Goal: Information Seeking & Learning: Learn about a topic

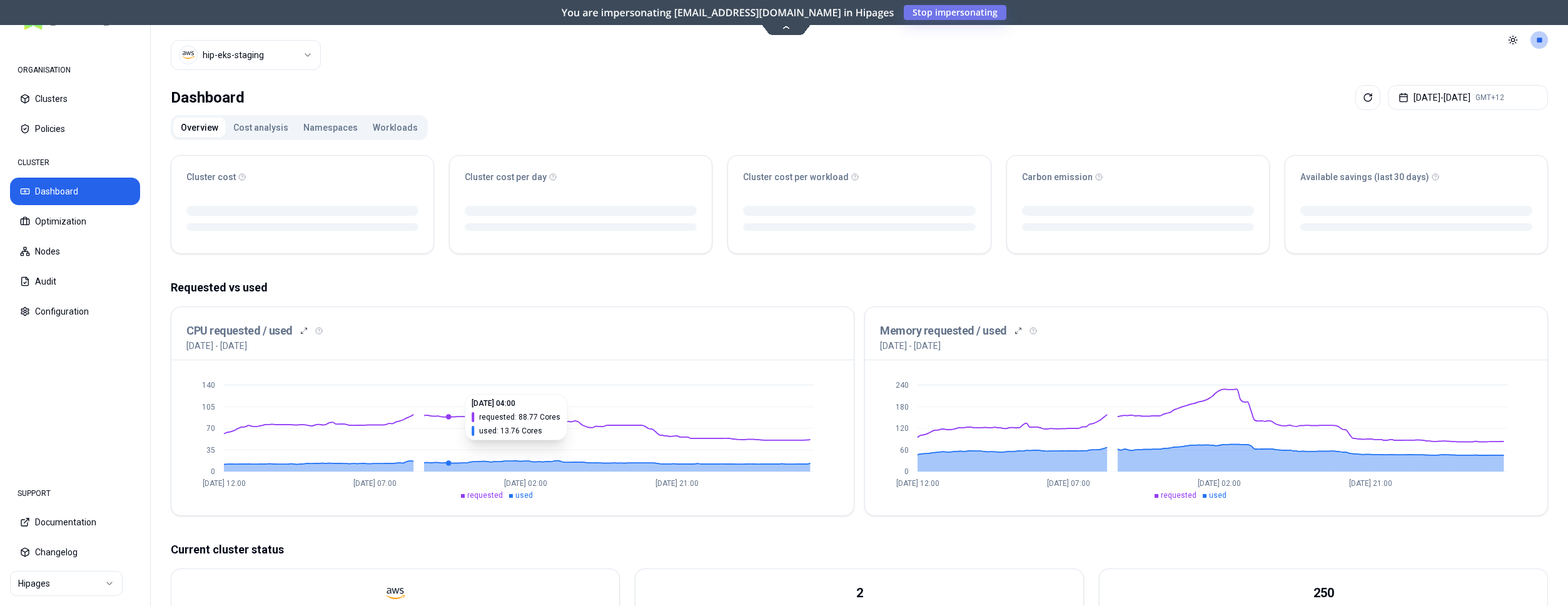
scroll to position [191, 0]
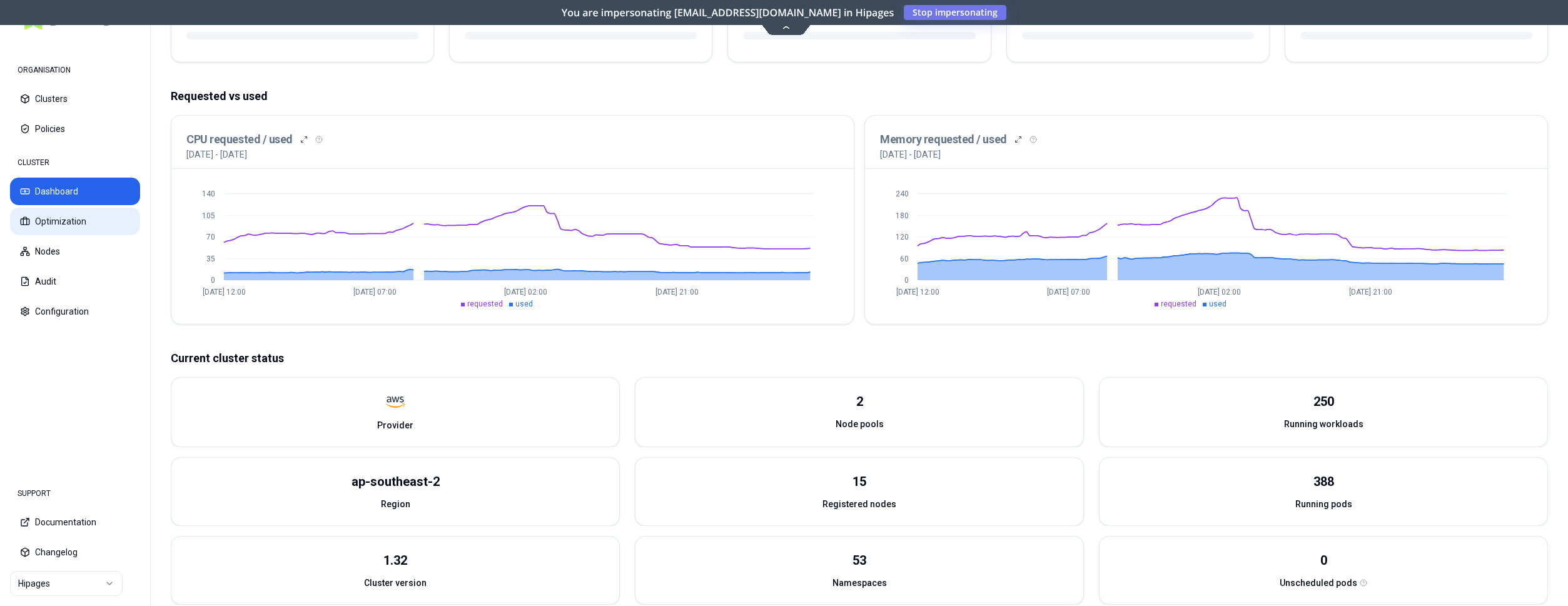
click at [80, 224] on button "Optimization" at bounding box center [74, 221] width 130 height 28
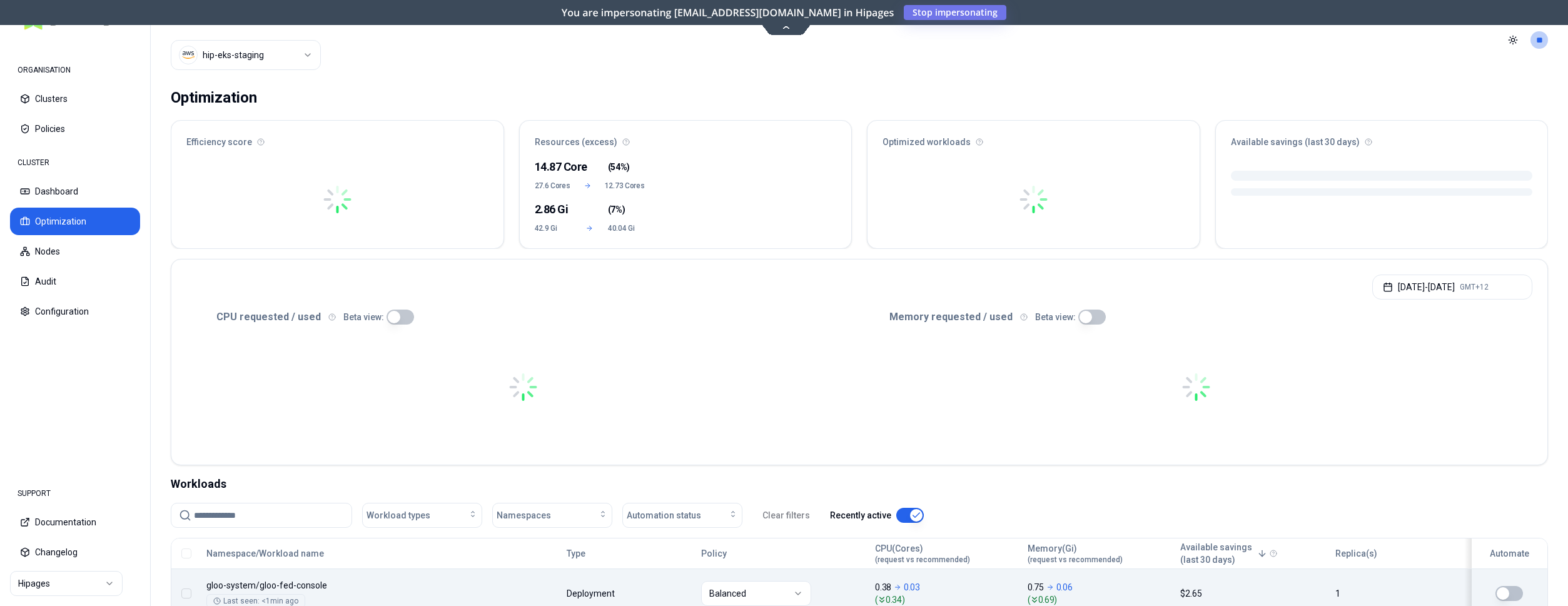
scroll to position [191, 0]
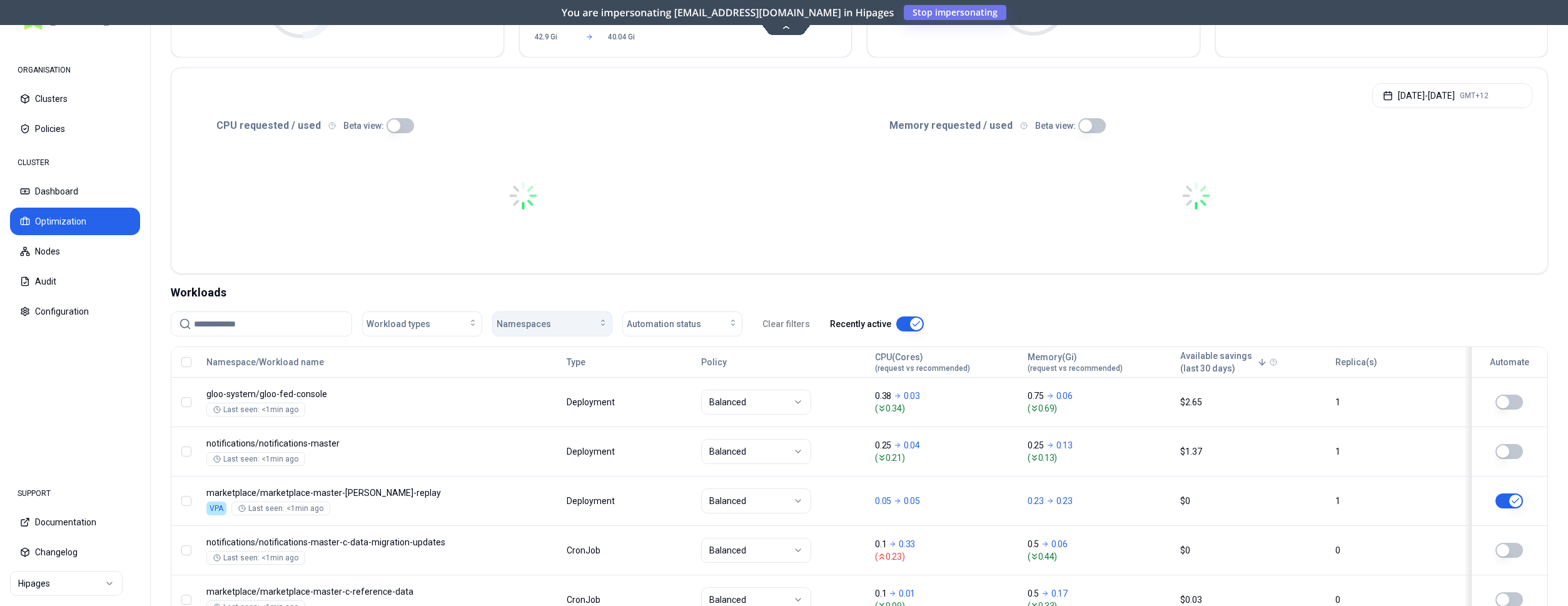
click at [521, 328] on span "Namespaces" at bounding box center [523, 324] width 55 height 13
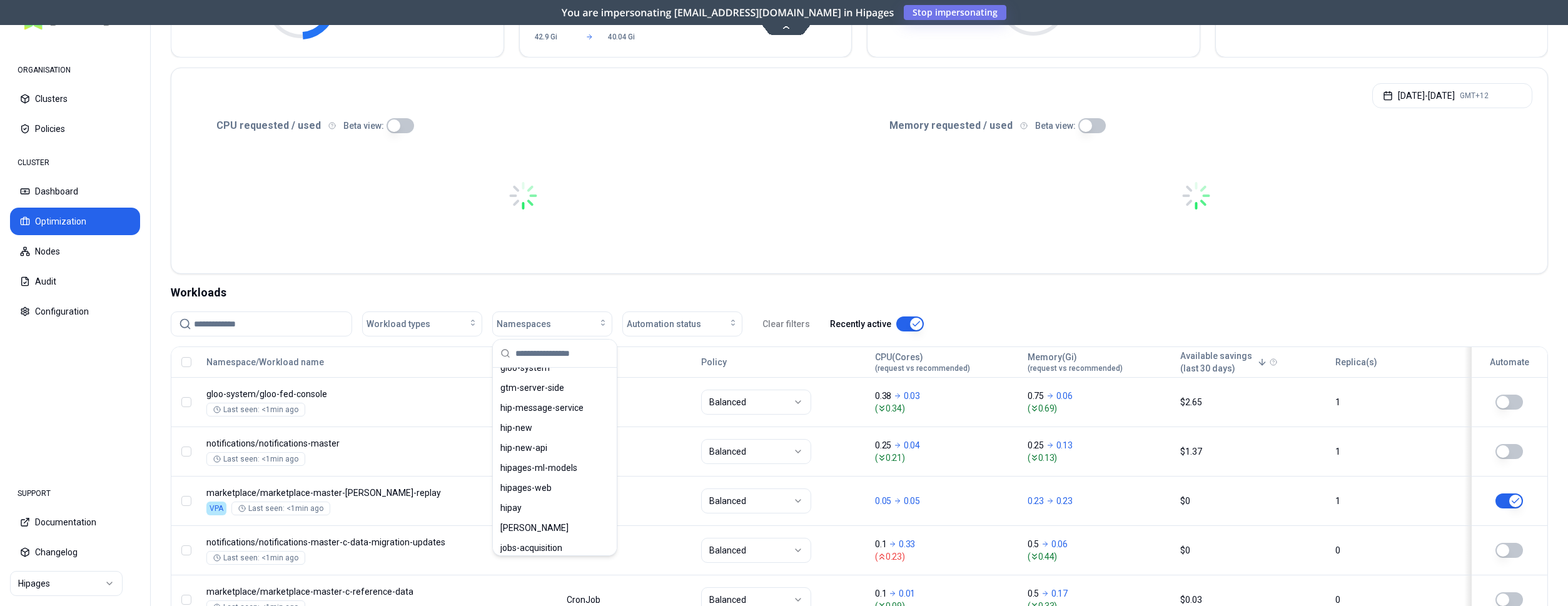
scroll to position [255, 0]
click at [549, 447] on div "hip-new-api" at bounding box center [555, 445] width 118 height 20
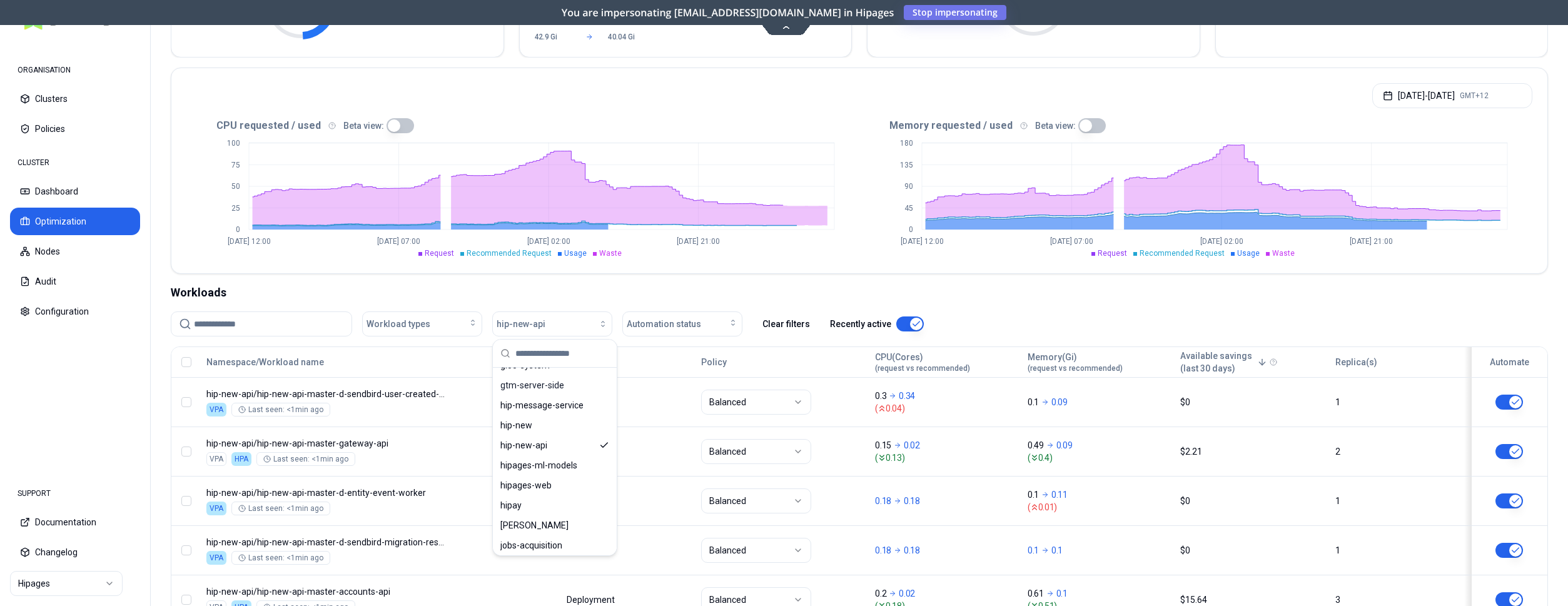
click at [801, 278] on div "Optimization Efficiency score 49 % CPU 51% MEM 46% Resources (excess) 14.87 Cor…" at bounding box center [859, 512] width 1417 height 1247
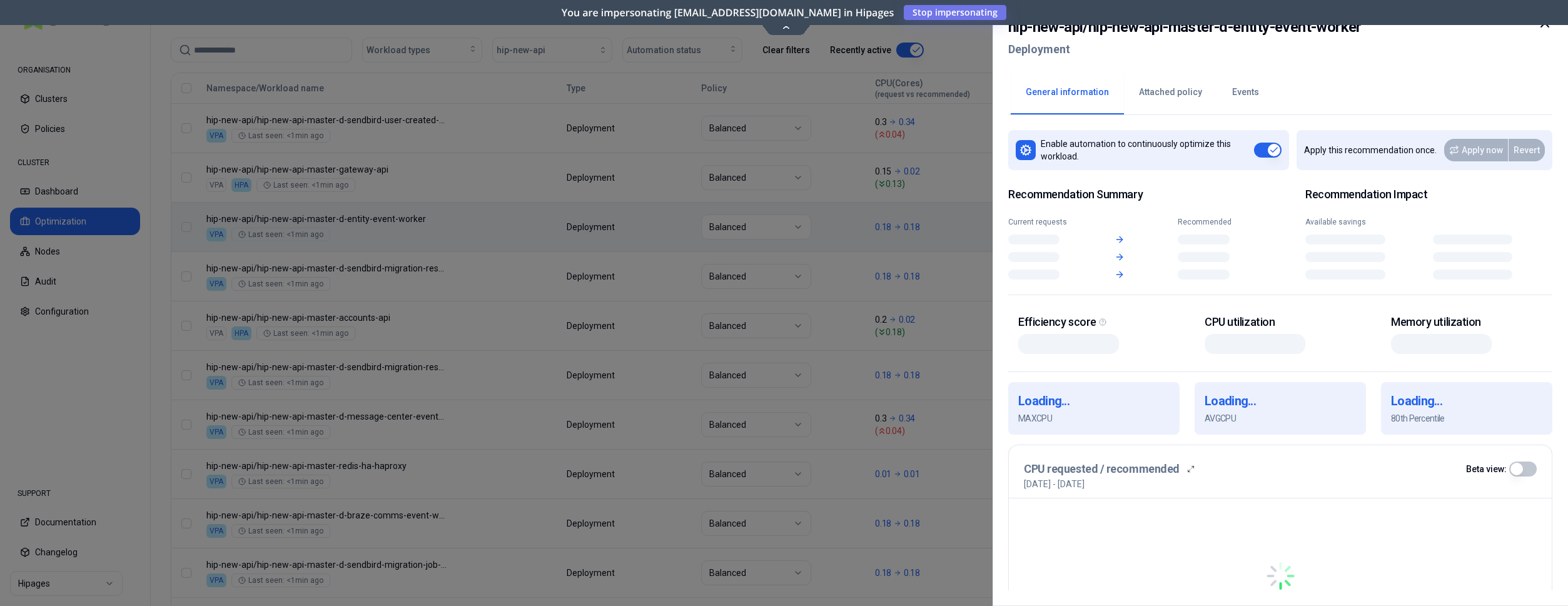
scroll to position [465, 0]
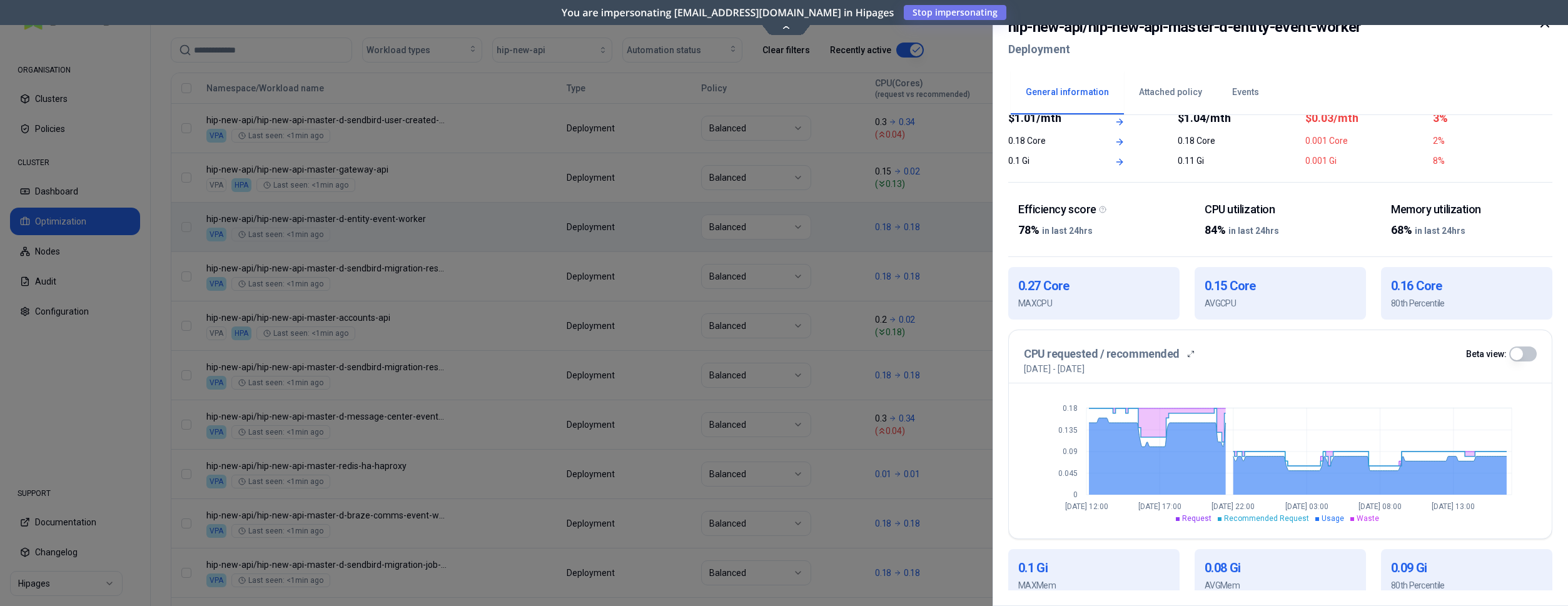
scroll to position [127, 0]
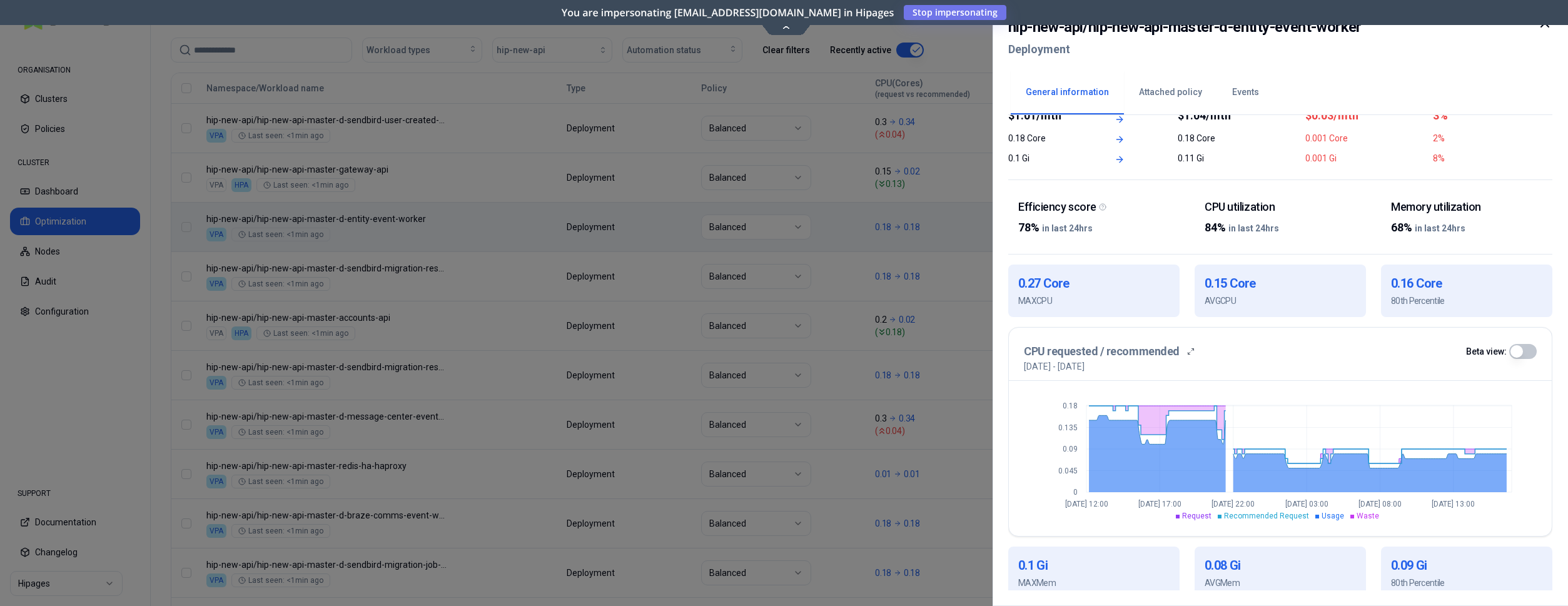
click at [170, 346] on div at bounding box center [784, 303] width 1568 height 606
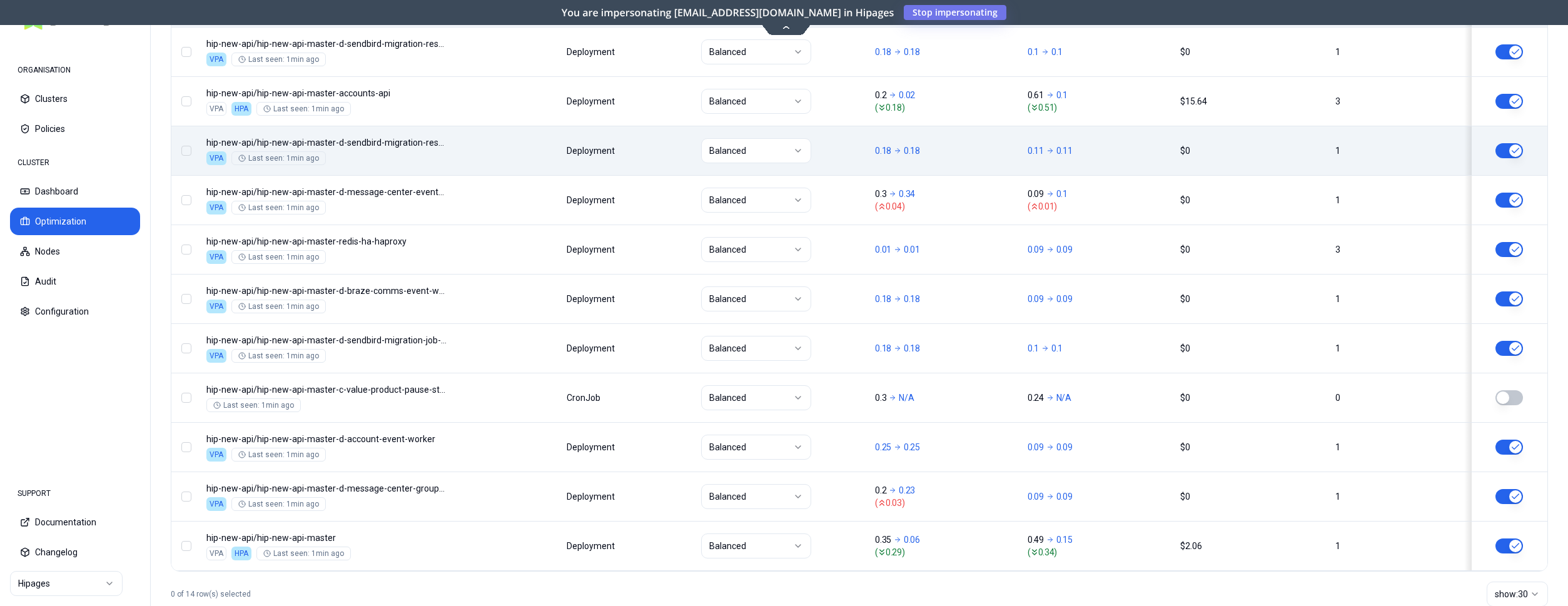
scroll to position [721, 0]
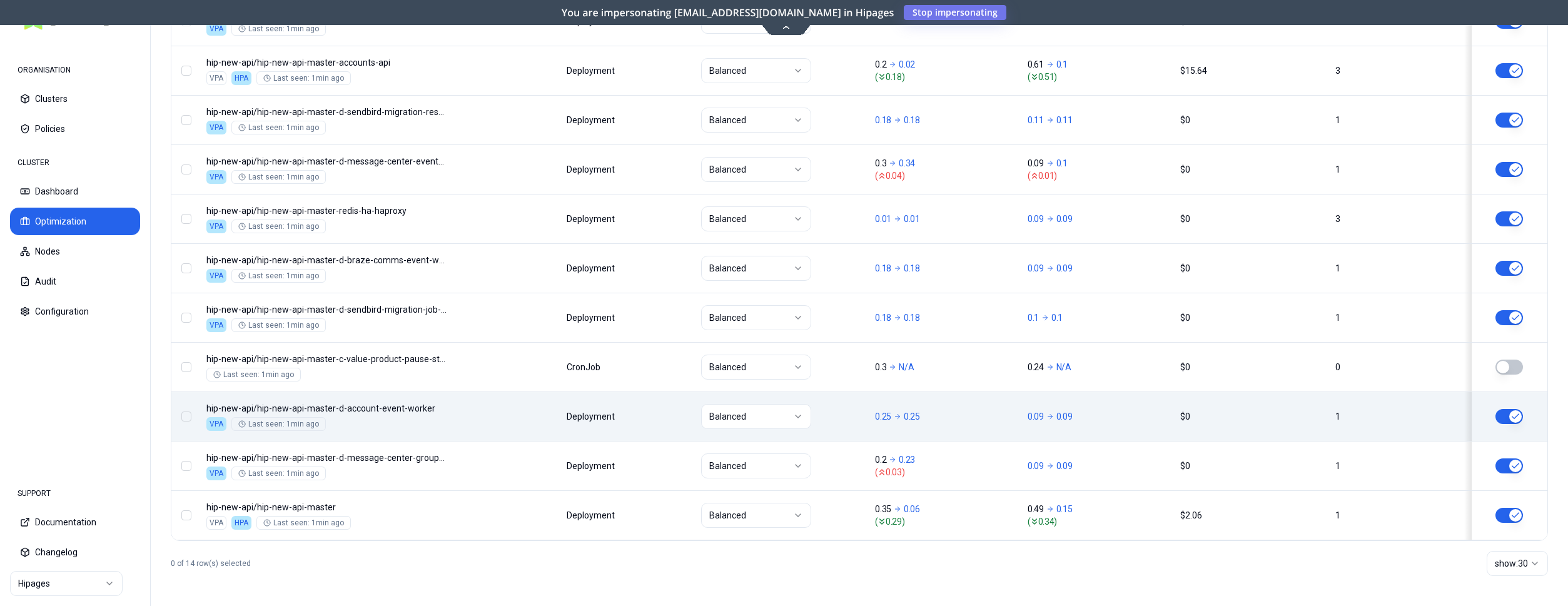
click at [496, 409] on div "Namespace/Workload name Type Policy CPU(Cores) (request vs recommended) Memory(…" at bounding box center [859, 179] width 1376 height 723
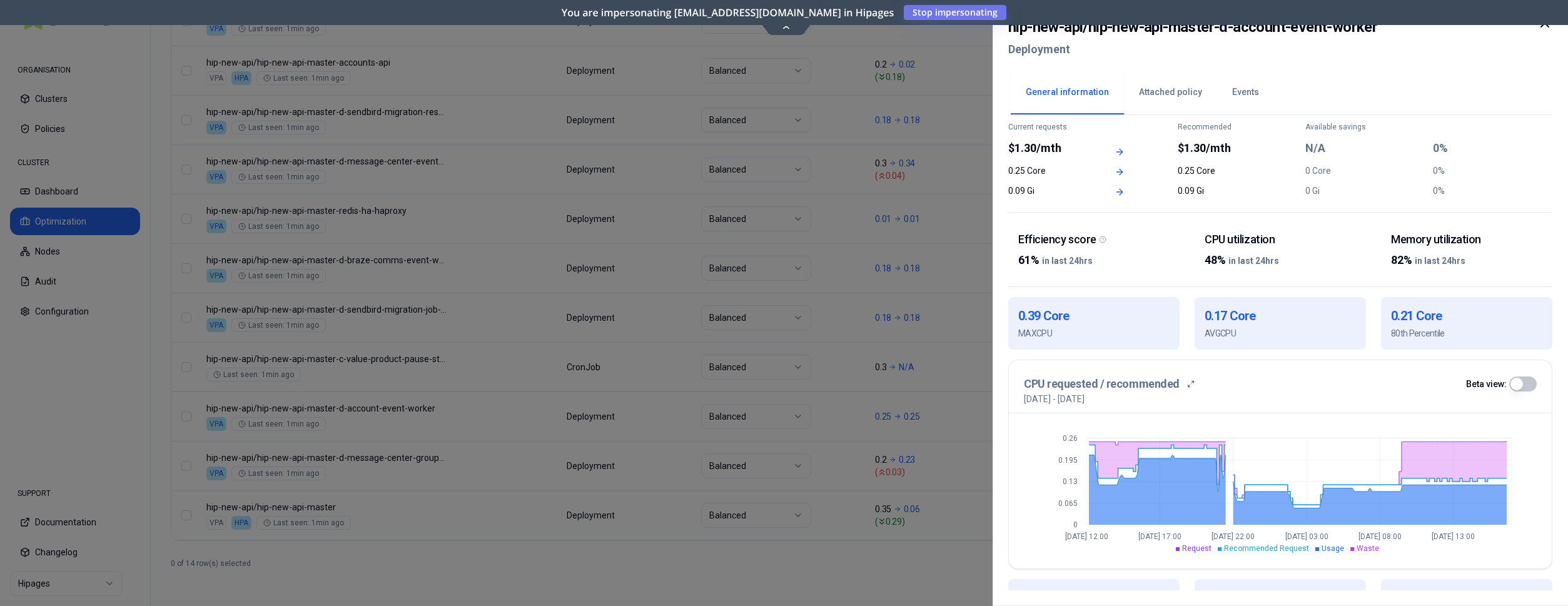
scroll to position [127, 0]
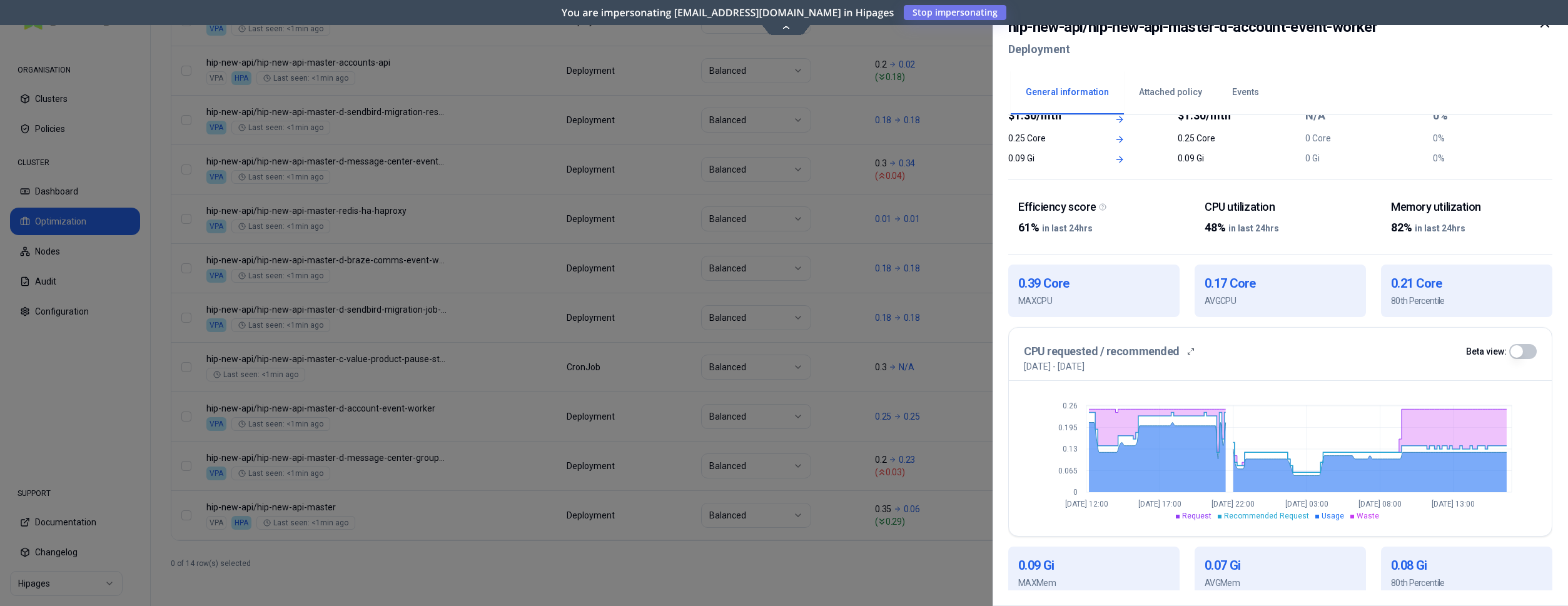
scroll to position [721, 0]
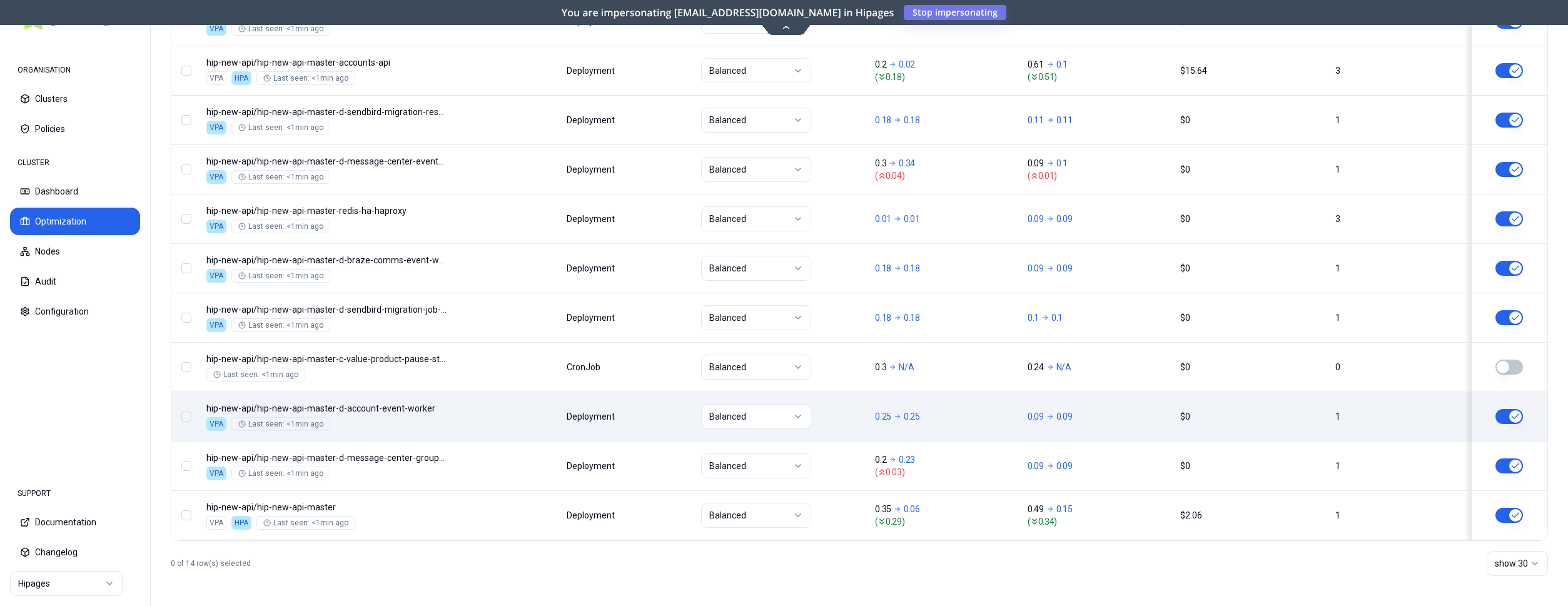
click at [509, 422] on div "Namespace/Workload name Type Policy CPU(Cores) (request vs recommended) Memory(…" at bounding box center [859, 179] width 1376 height 723
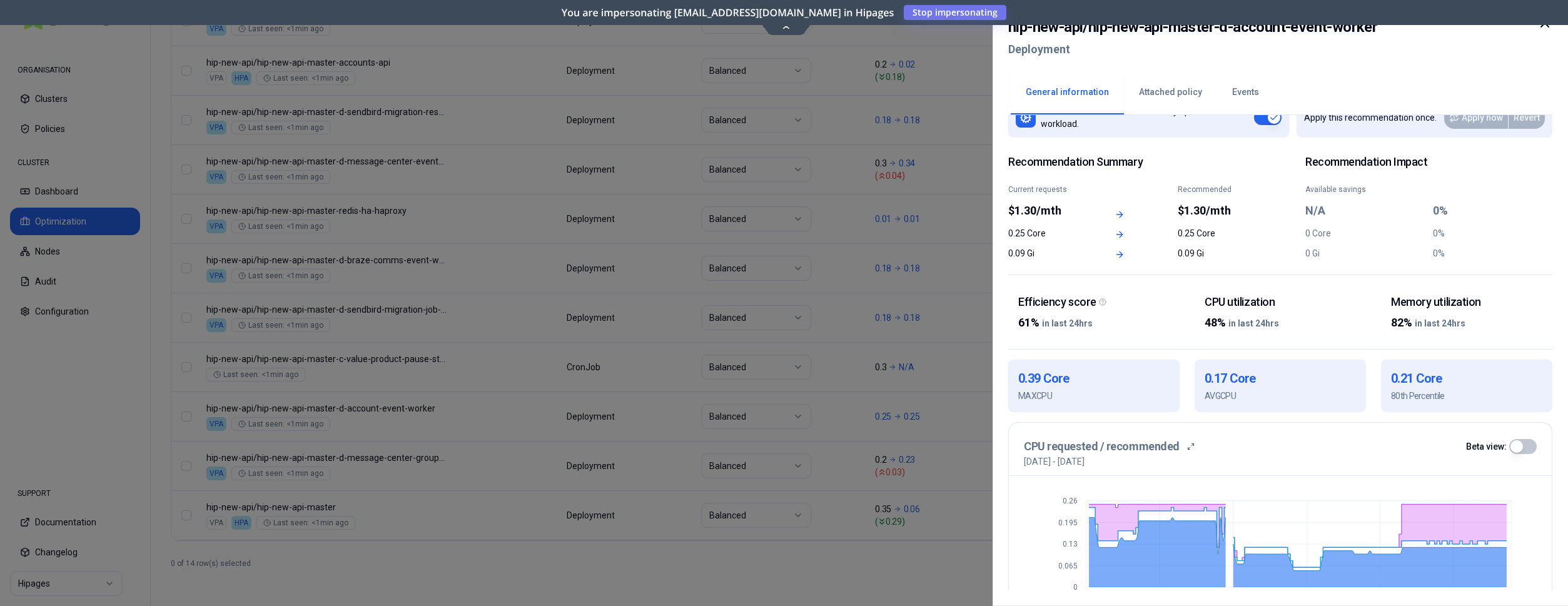
scroll to position [127, 0]
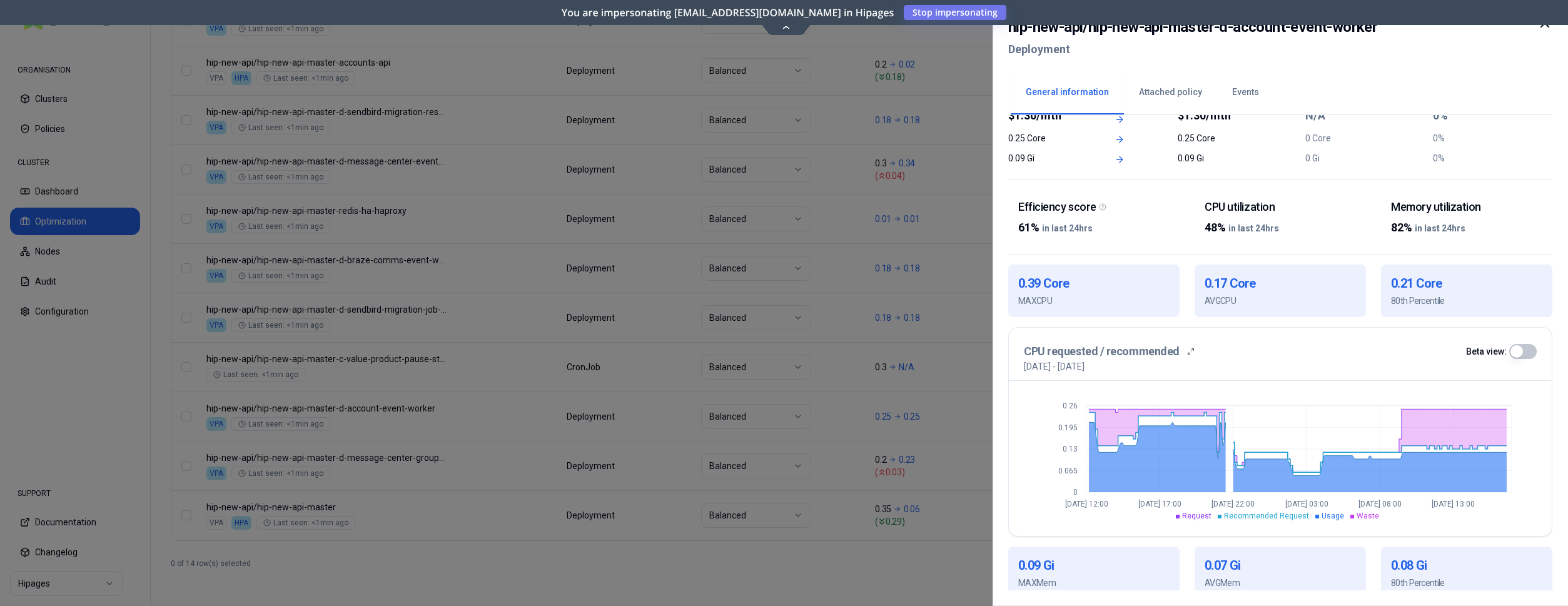
click at [524, 403] on div at bounding box center [784, 303] width 1568 height 606
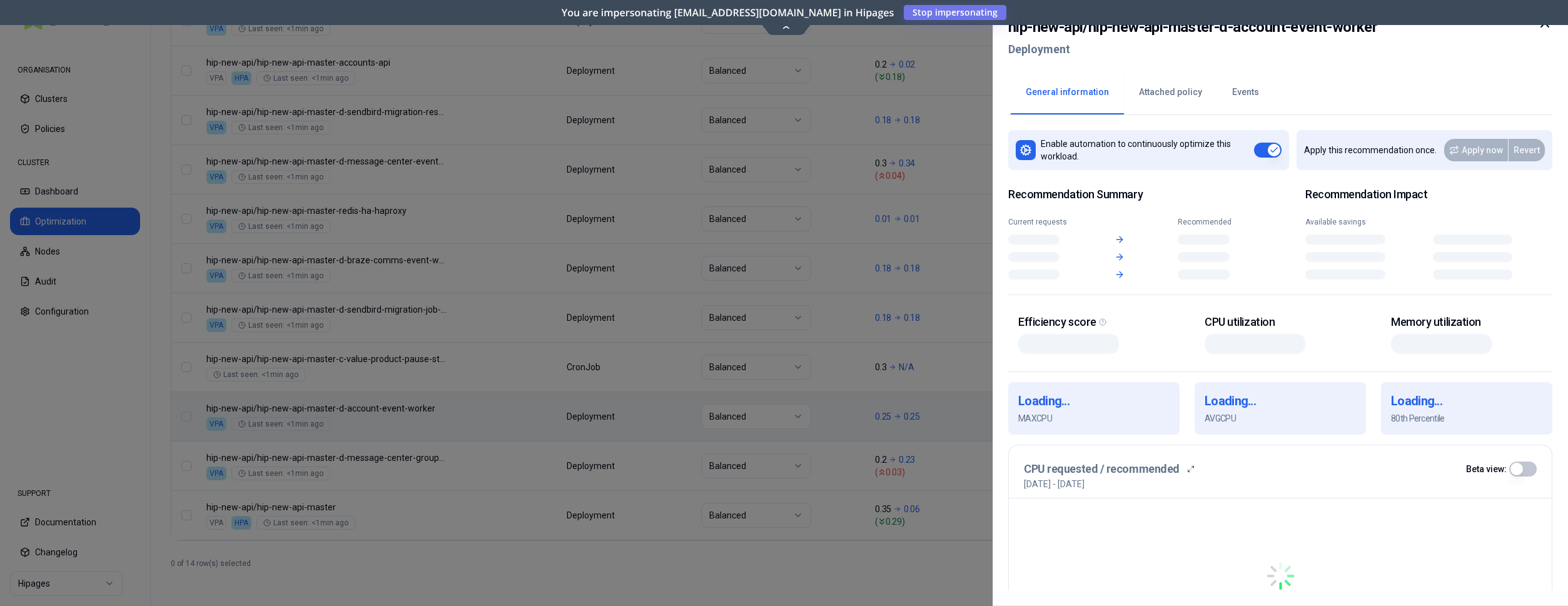
scroll to position [721, 0]
click at [496, 409] on div "Namespace/Workload name Type Policy CPU(Cores) (request vs recommended) Memory(…" at bounding box center [859, 179] width 1376 height 723
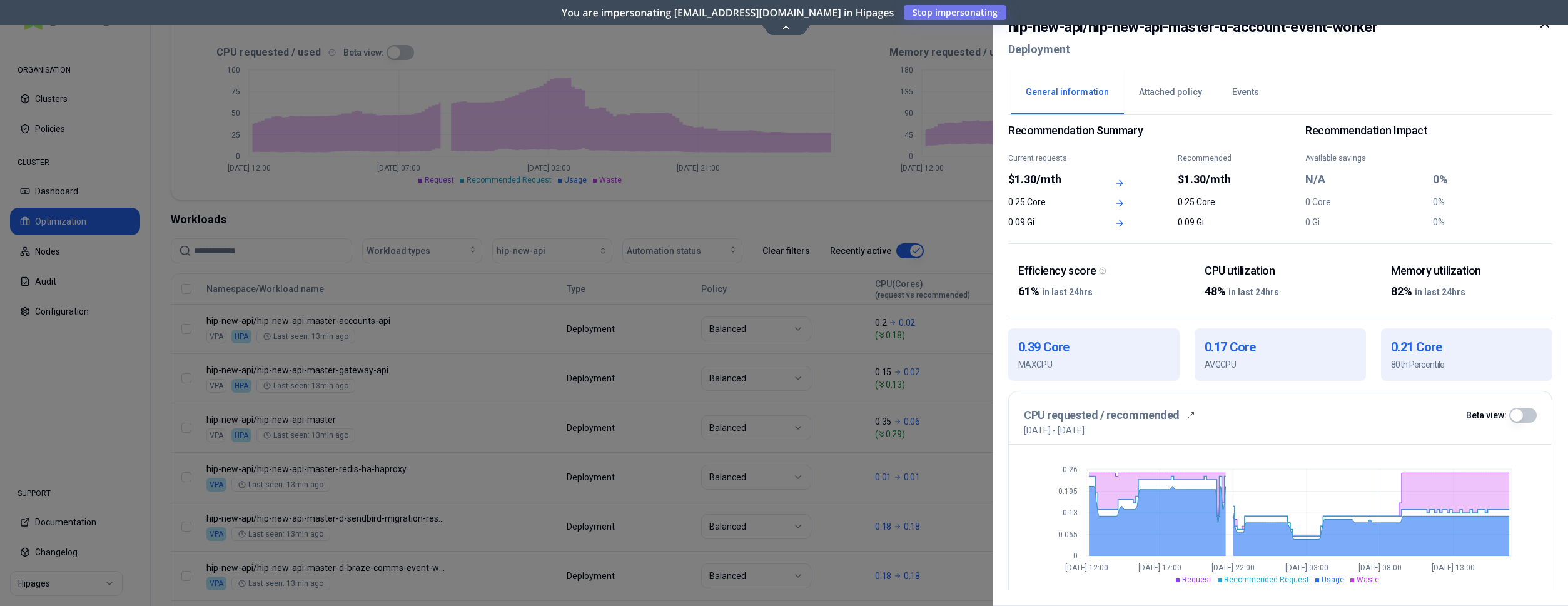
scroll to position [265, 0]
click at [1540, 24] on icon at bounding box center [1545, 22] width 15 height 15
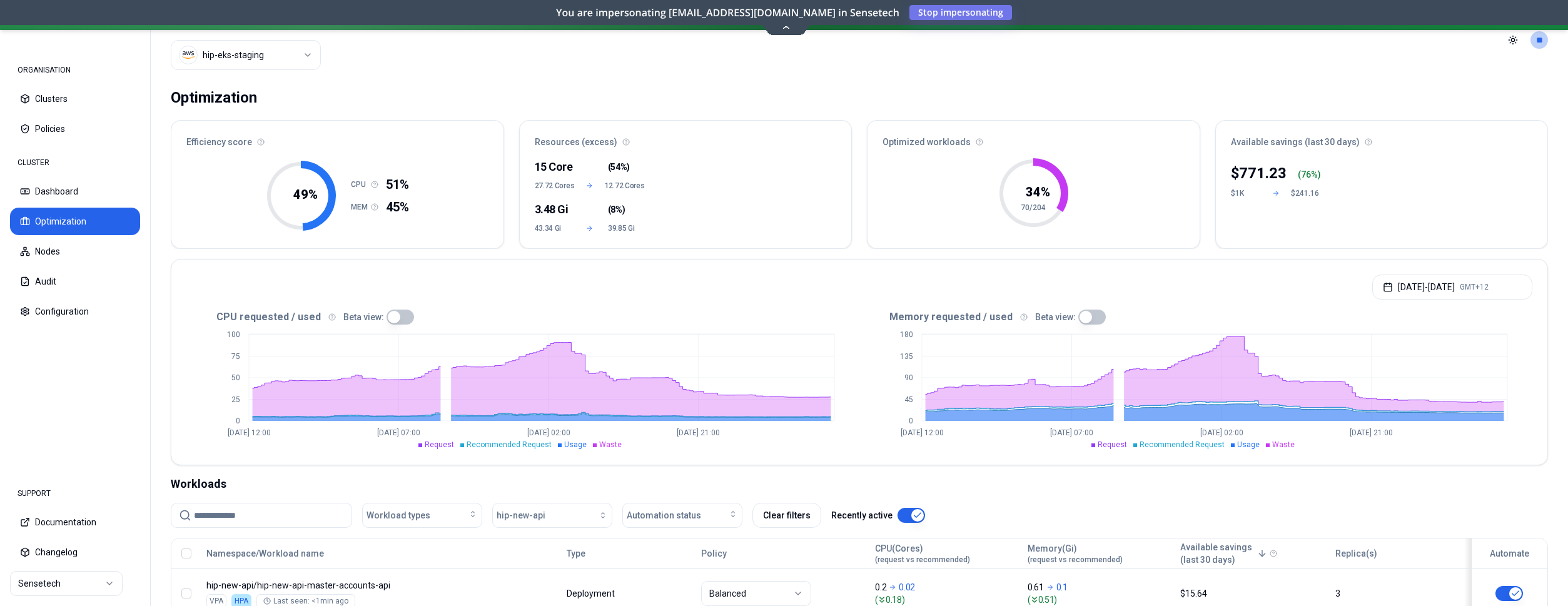
click at [330, 261] on div "[DATE] - [DATE] GMT+12" at bounding box center [859, 283] width 1376 height 48
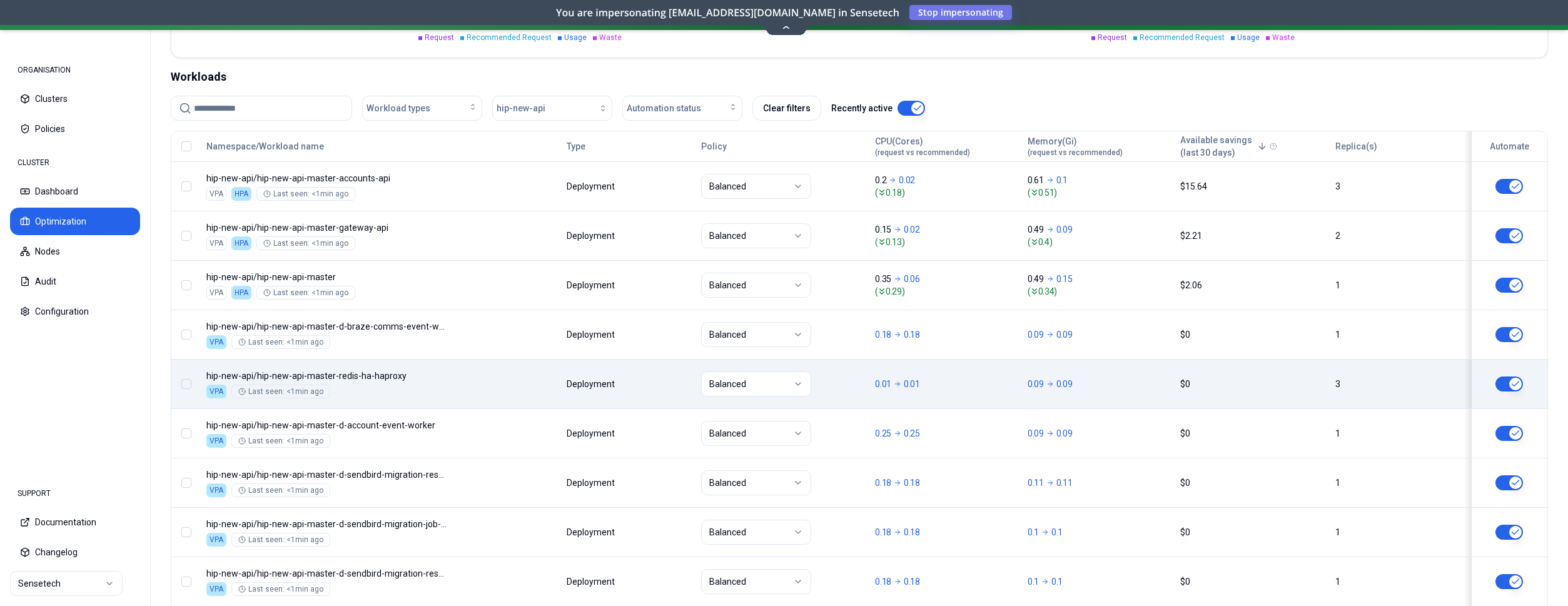
scroll to position [127, 0]
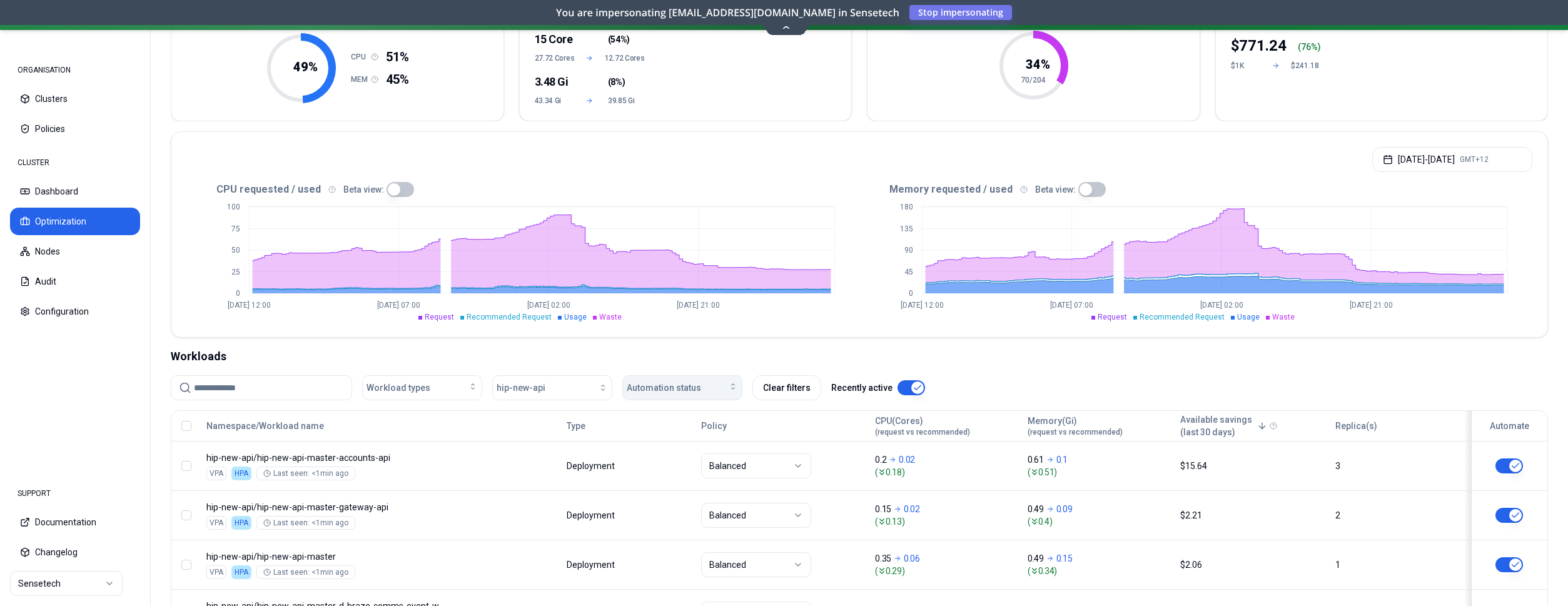
click at [695, 391] on span "Automation status" at bounding box center [663, 388] width 74 height 13
click at [670, 418] on div "on" at bounding box center [685, 416] width 118 height 20
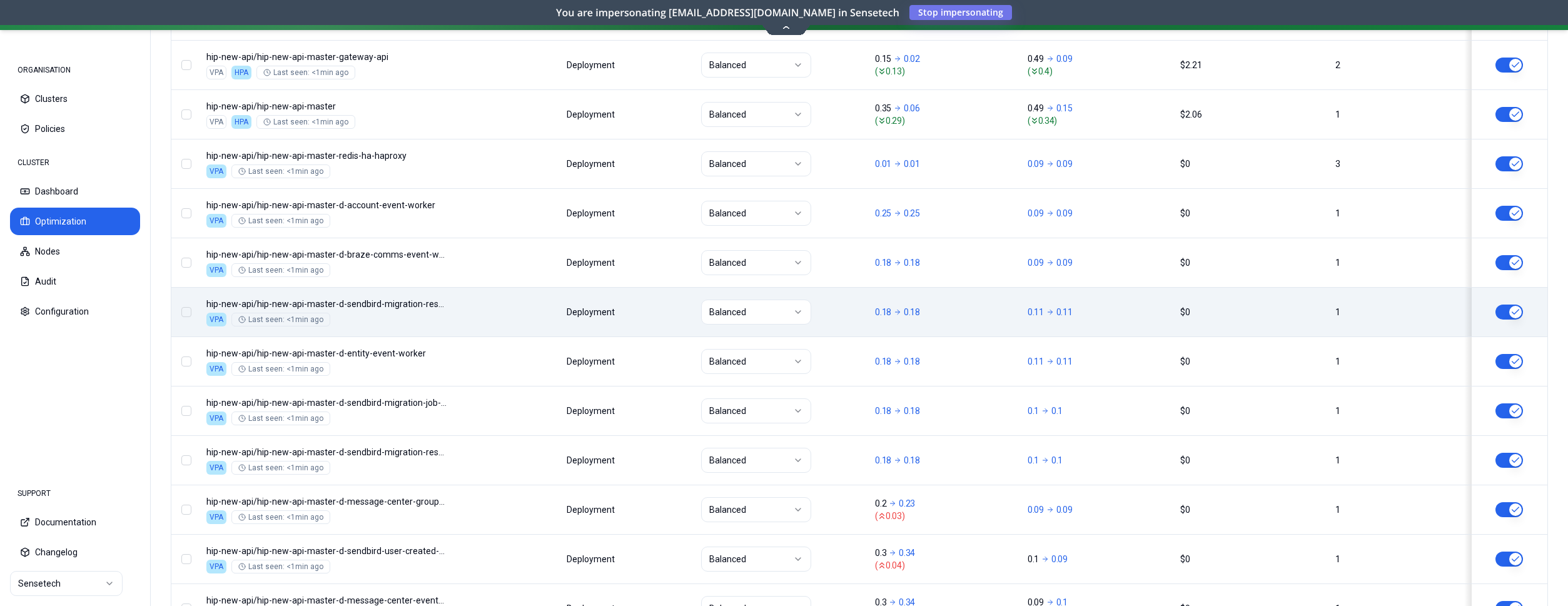
scroll to position [479, 0]
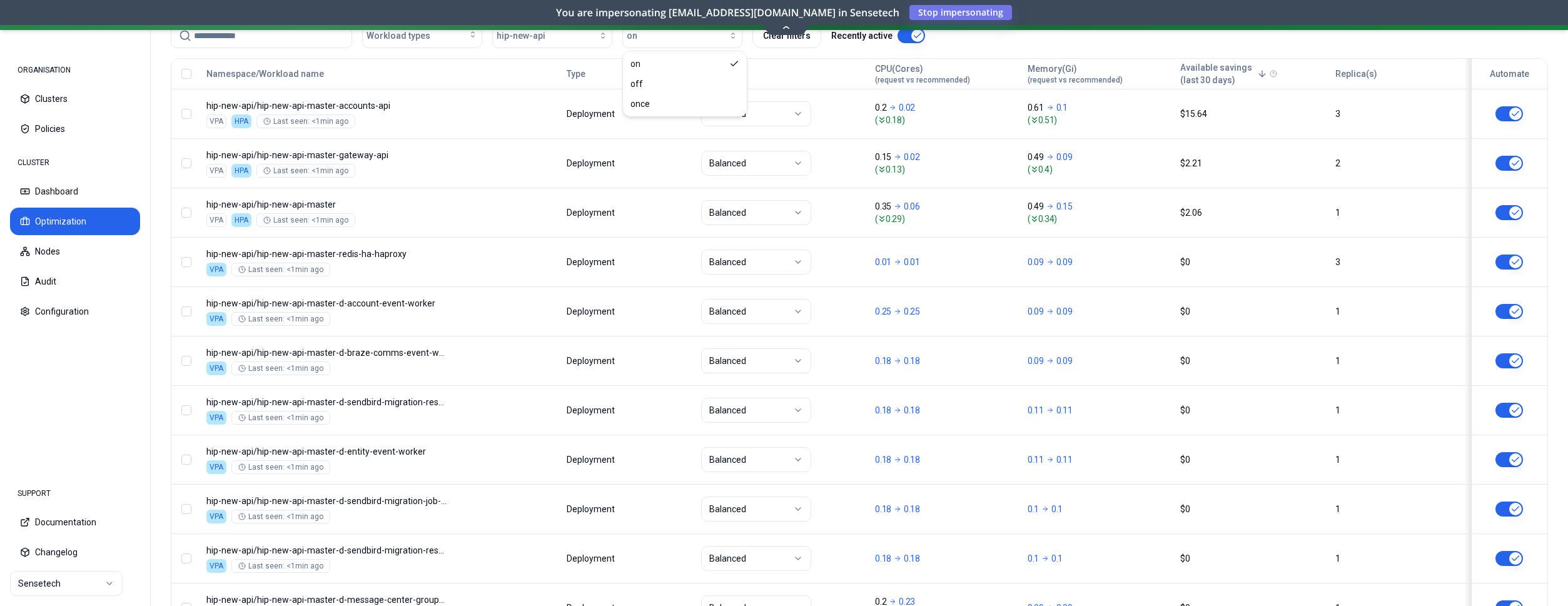
click at [1002, 50] on div "Workload types hip-new-api on Clear filters Recently active" at bounding box center [859, 40] width 1377 height 35
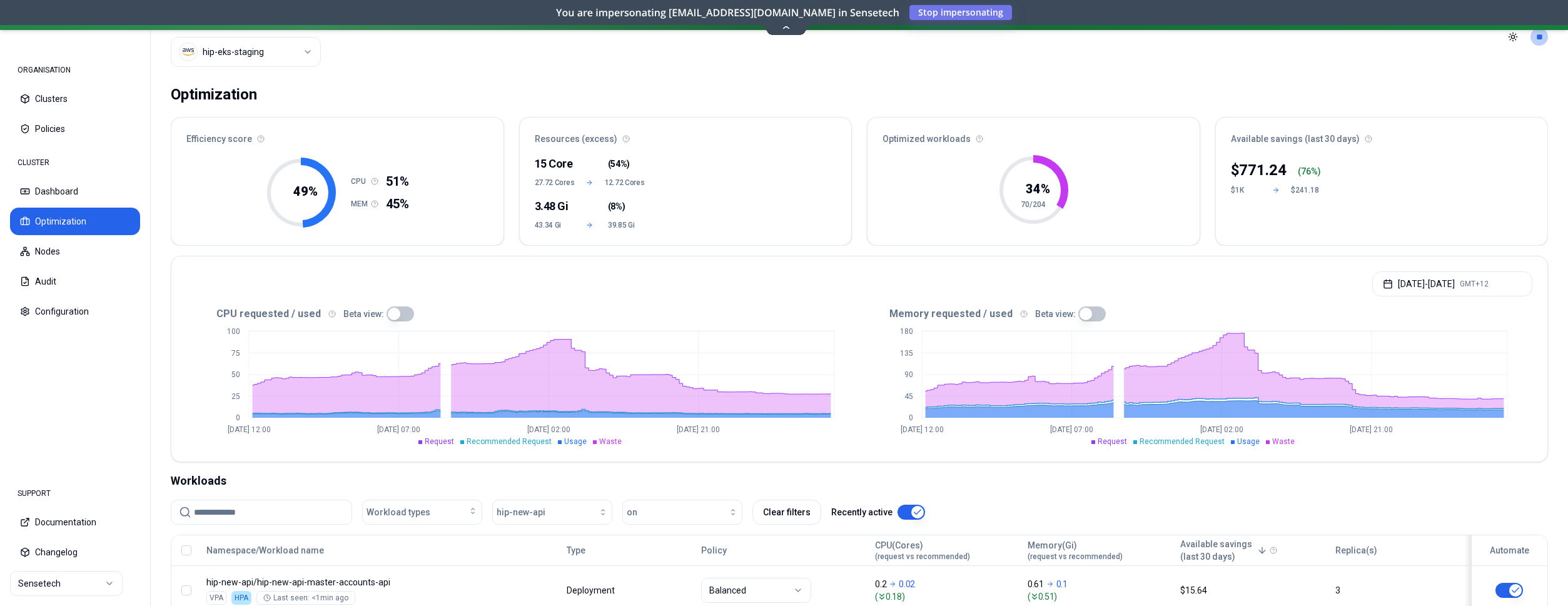
scroll to position [0, 0]
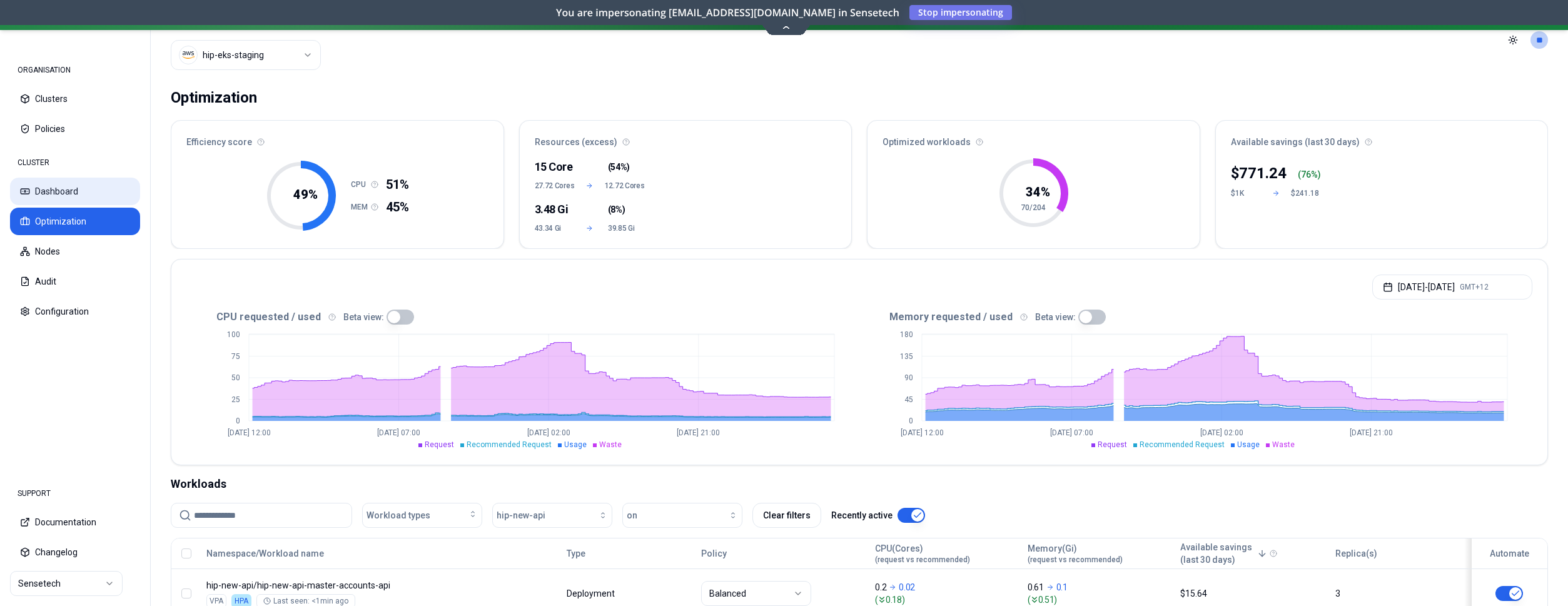
click at [64, 193] on button "Dashboard" at bounding box center [74, 191] width 130 height 28
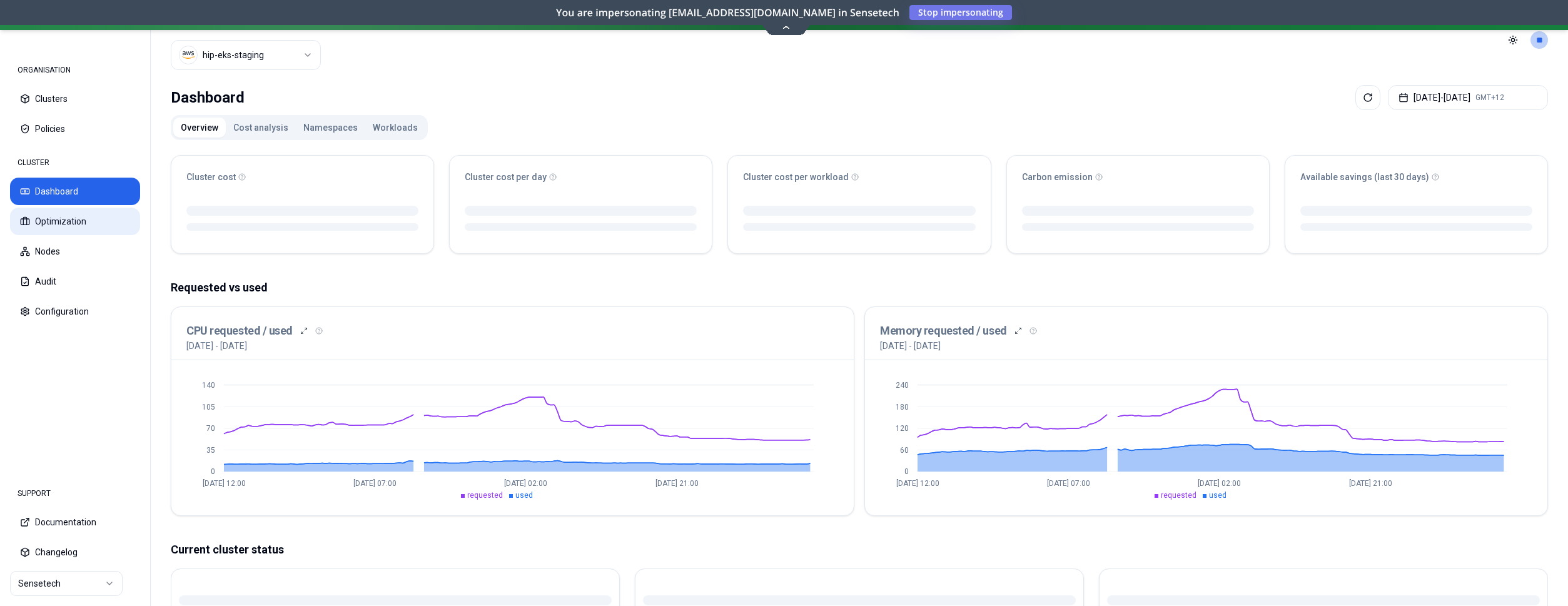
click at [69, 221] on button "Optimization" at bounding box center [74, 221] width 130 height 28
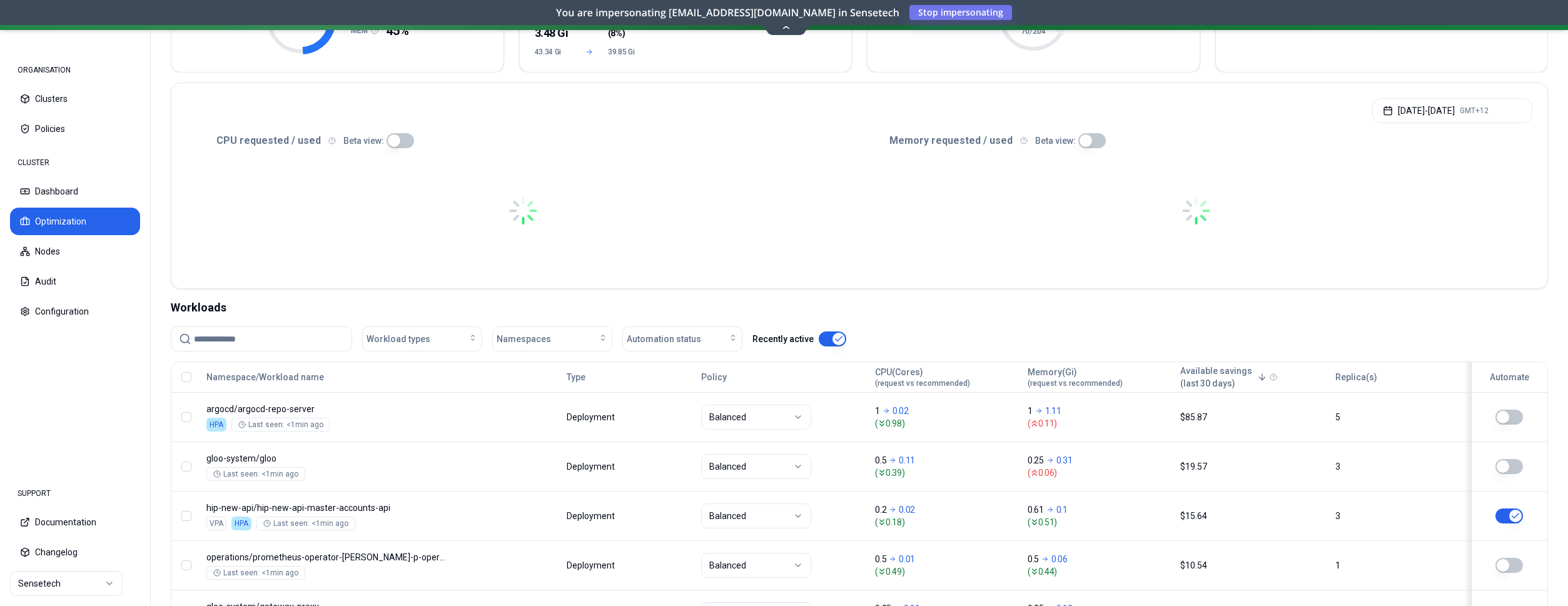
scroll to position [255, 0]
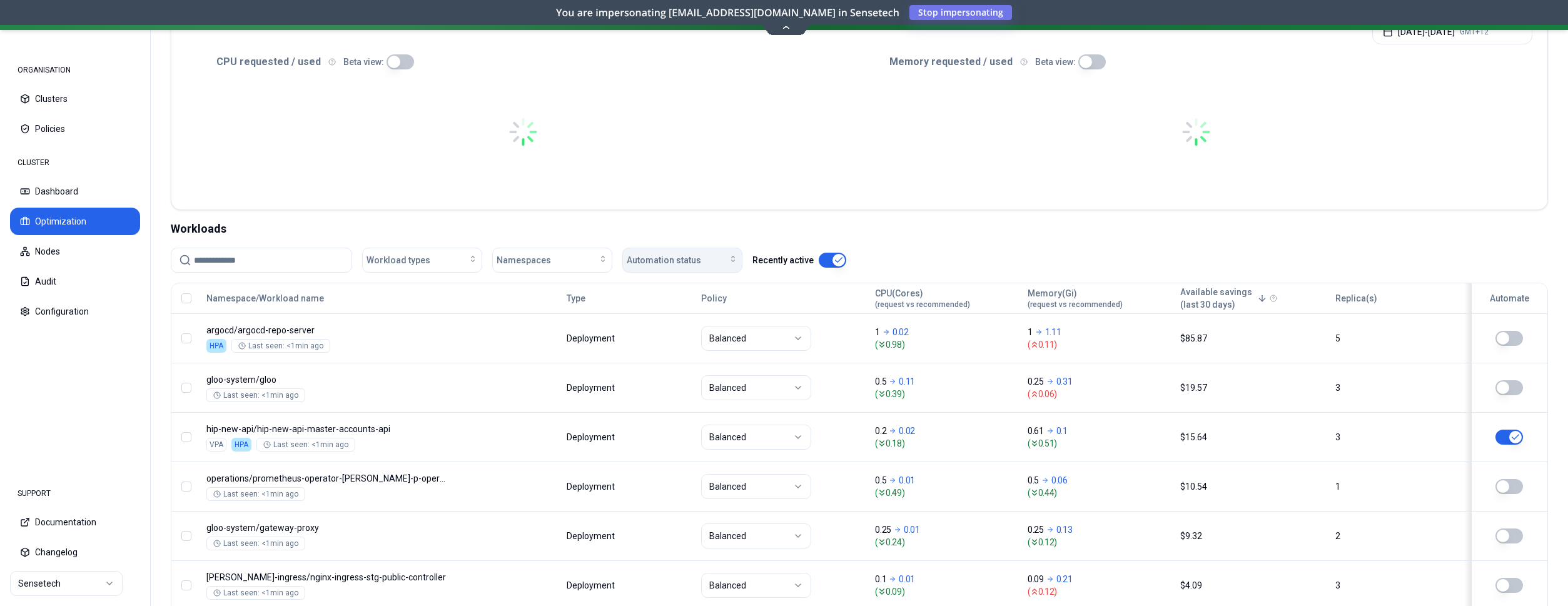
click at [726, 264] on div "Automation status" at bounding box center [682, 260] width 111 height 13
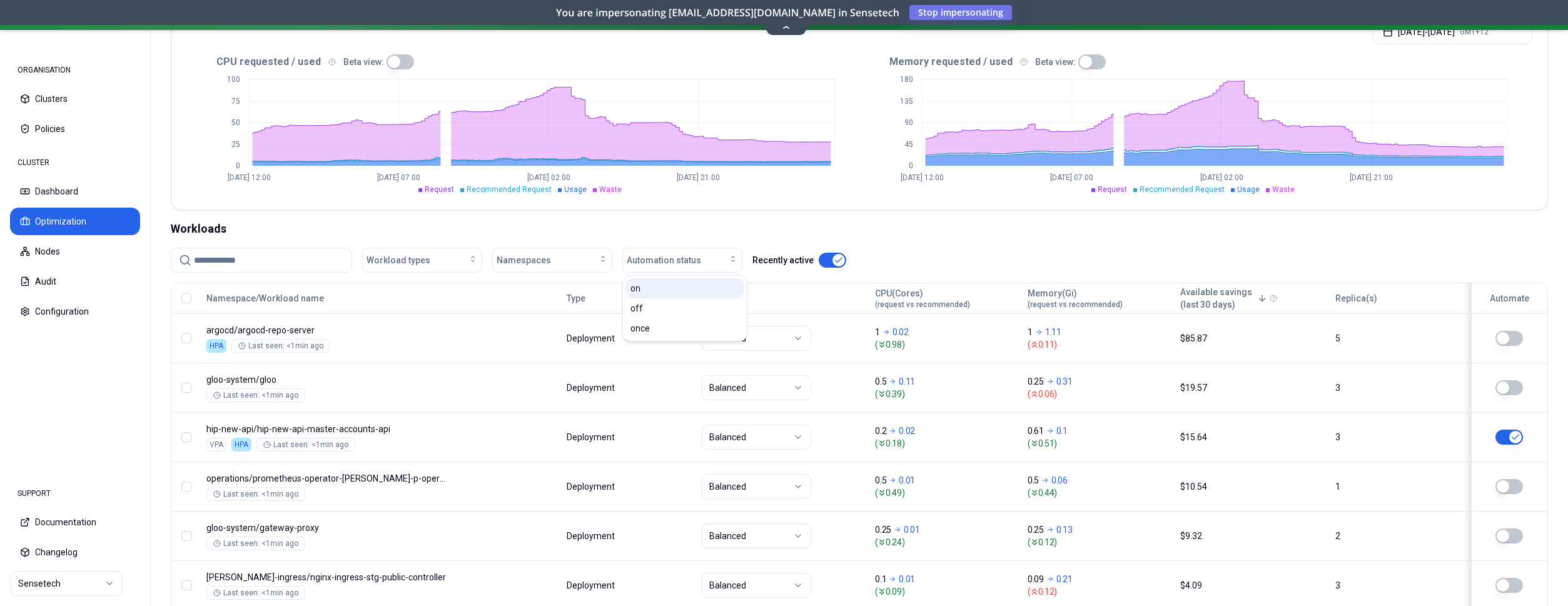
click at [685, 290] on div "on" at bounding box center [685, 288] width 118 height 20
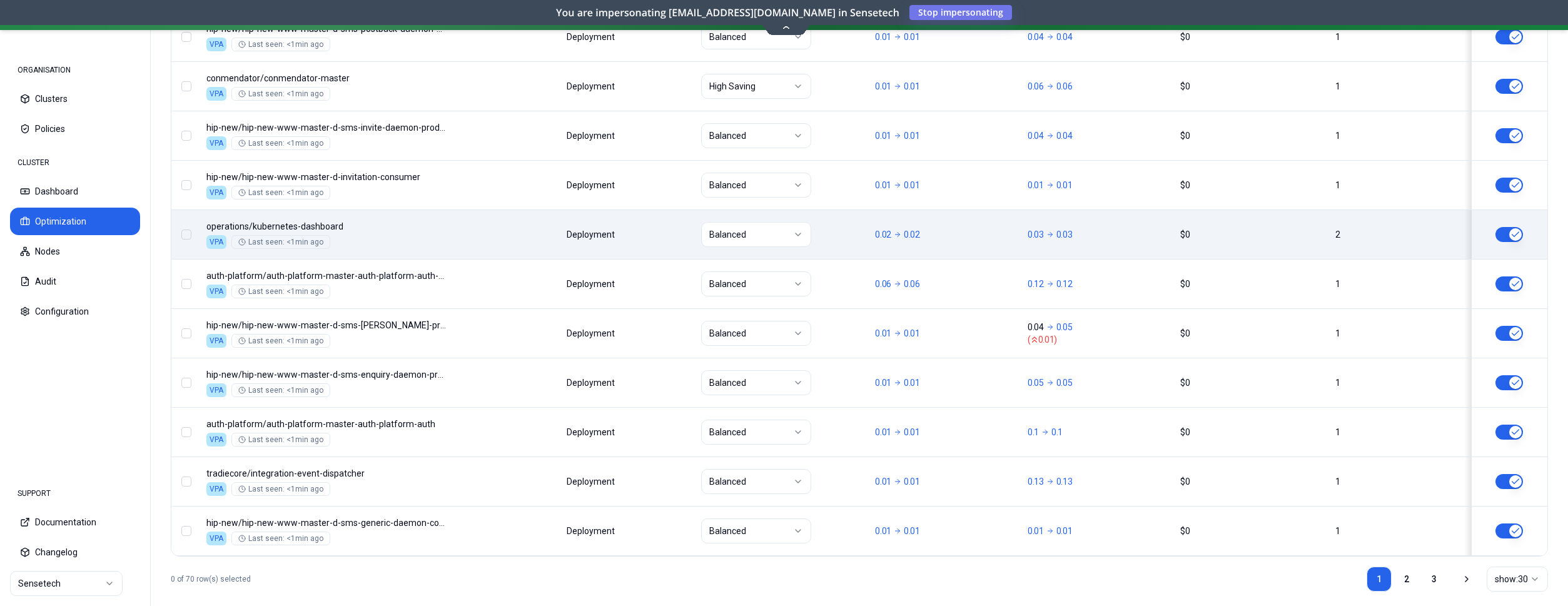
scroll to position [1511, 0]
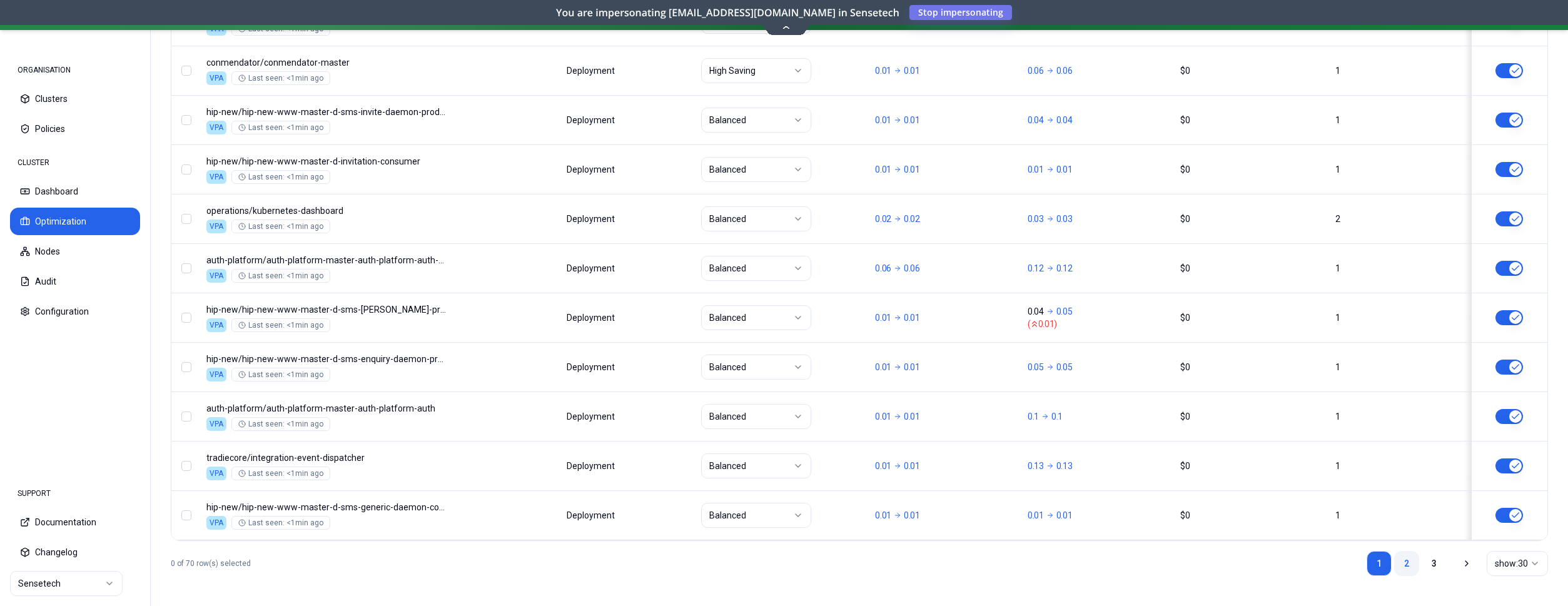
click at [1410, 565] on link "2" at bounding box center [1406, 564] width 25 height 25
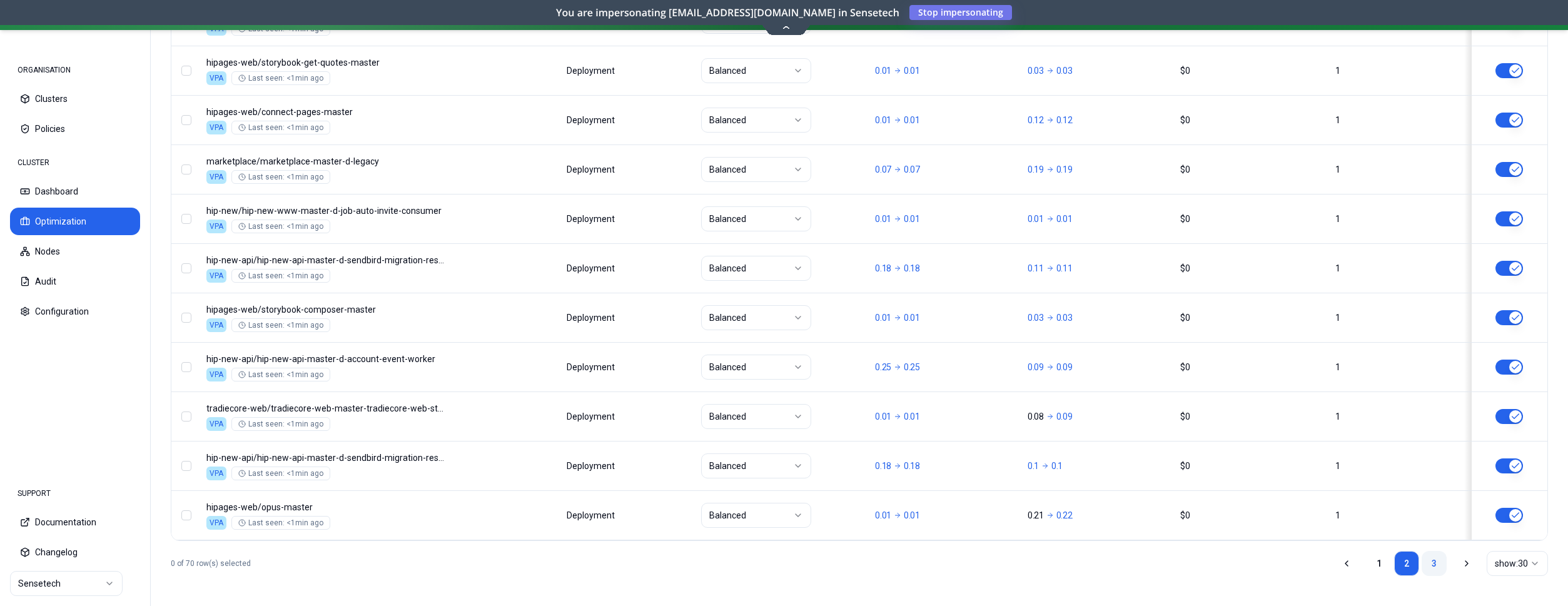
click at [1432, 557] on link "3" at bounding box center [1434, 564] width 25 height 25
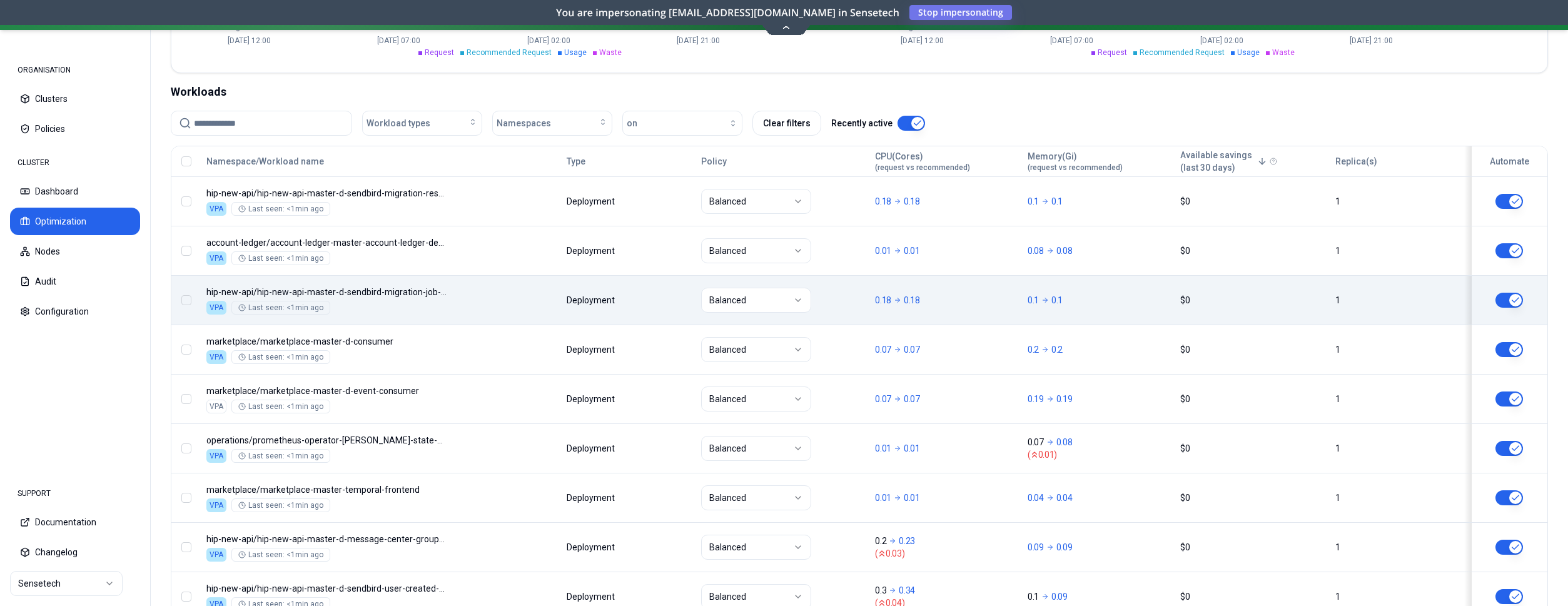
scroll to position [523, 0]
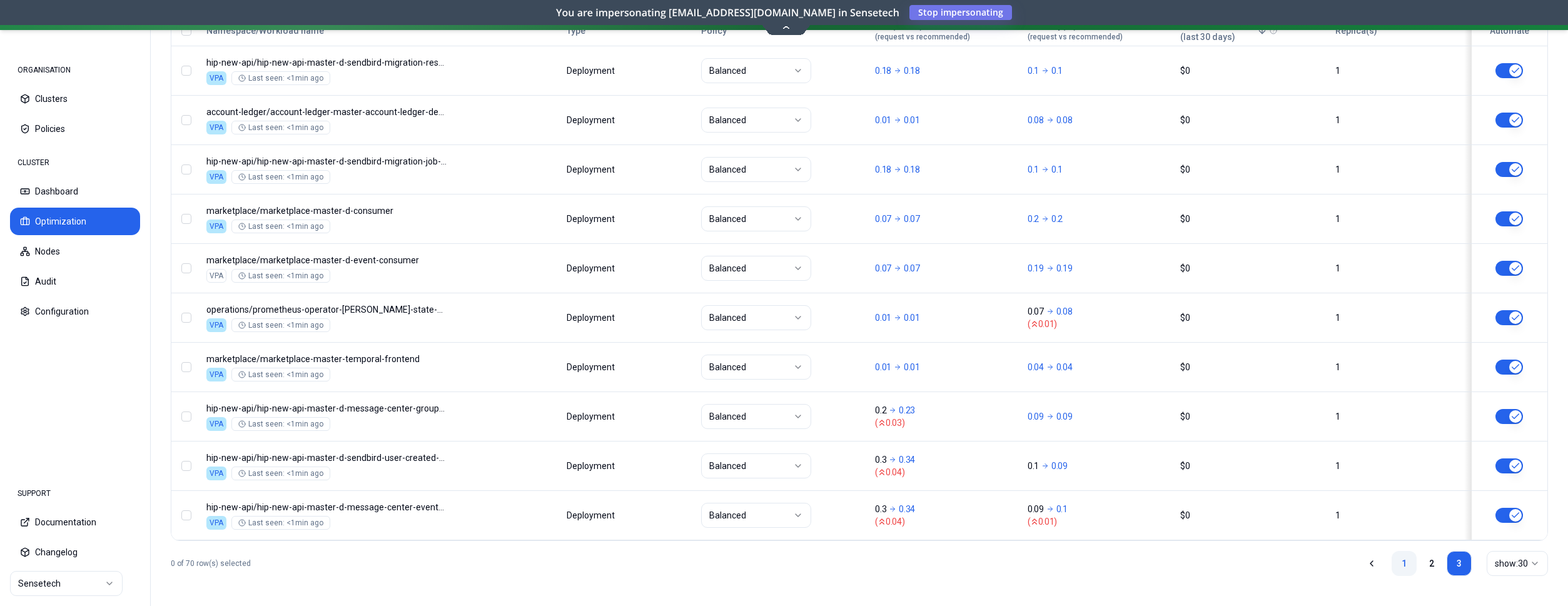
click at [1399, 566] on link "1" at bounding box center [1404, 564] width 25 height 25
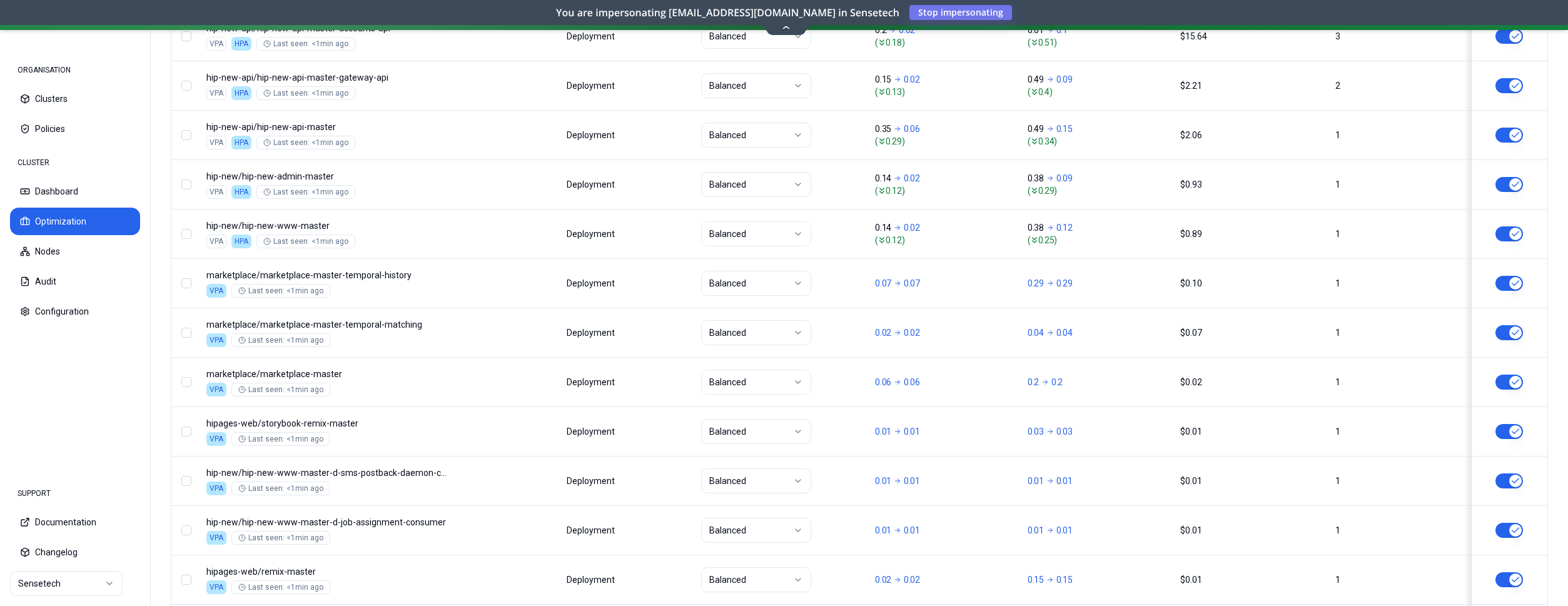
scroll to position [392, 0]
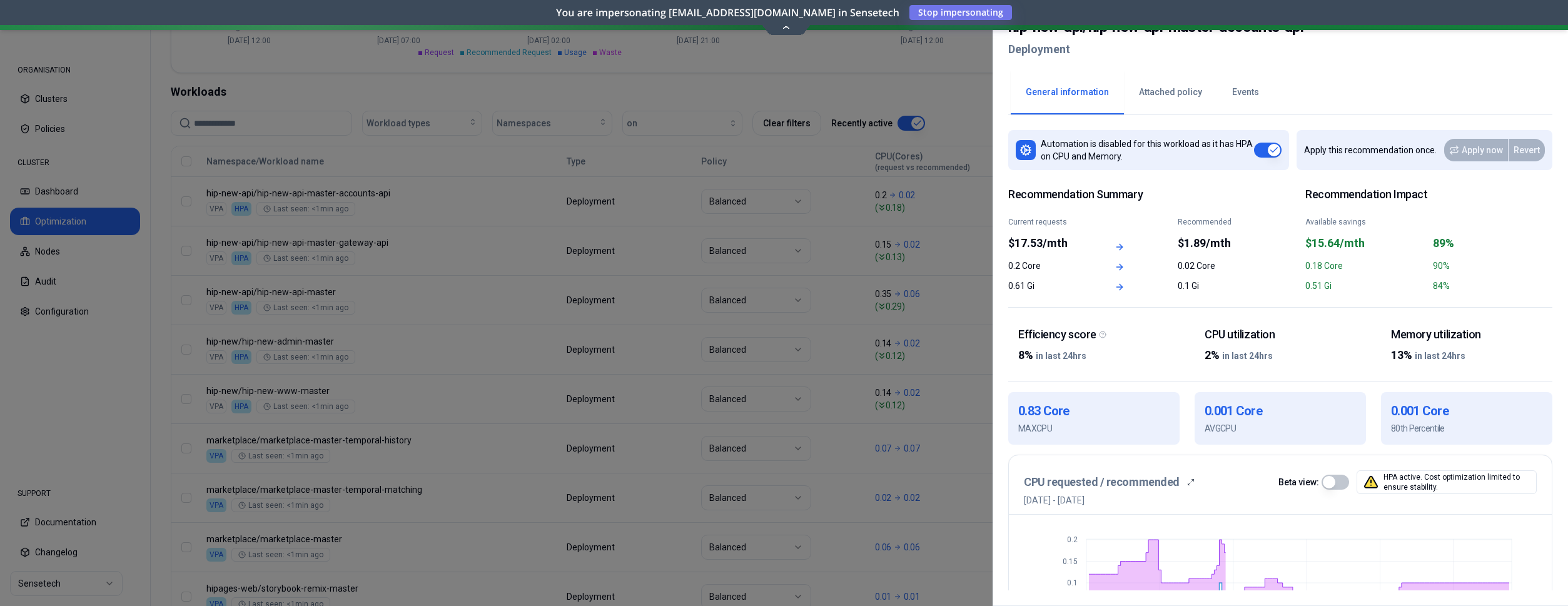
click at [832, 241] on div at bounding box center [784, 303] width 1568 height 606
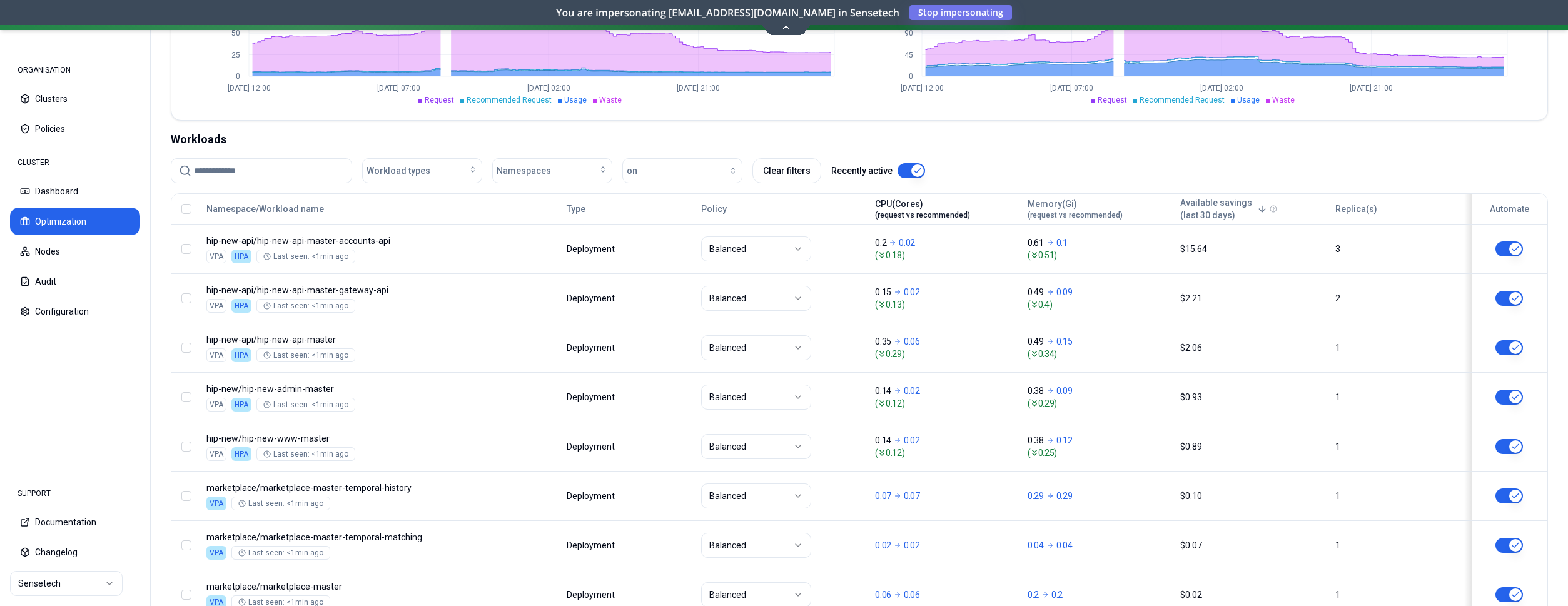
scroll to position [191, 0]
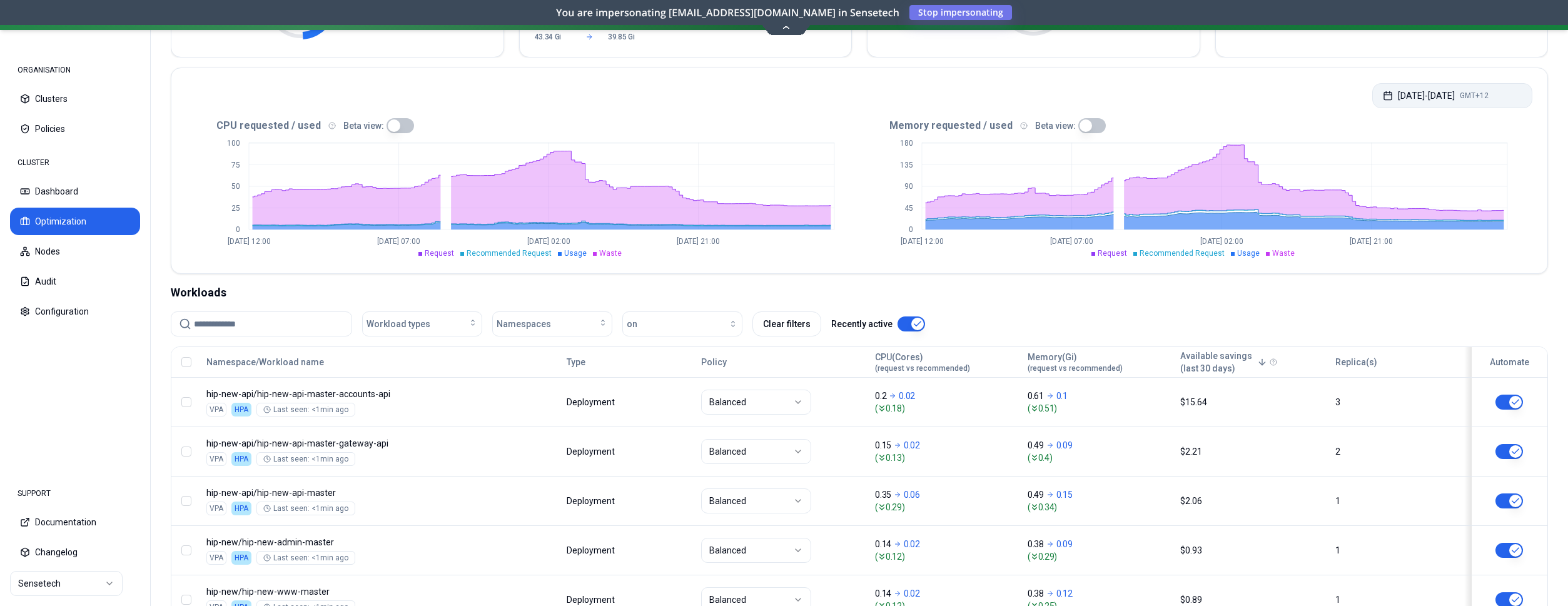
click at [1478, 85] on button "Aug 04, 2025 - Aug 11, 2025 GMT+12" at bounding box center [1452, 96] width 160 height 25
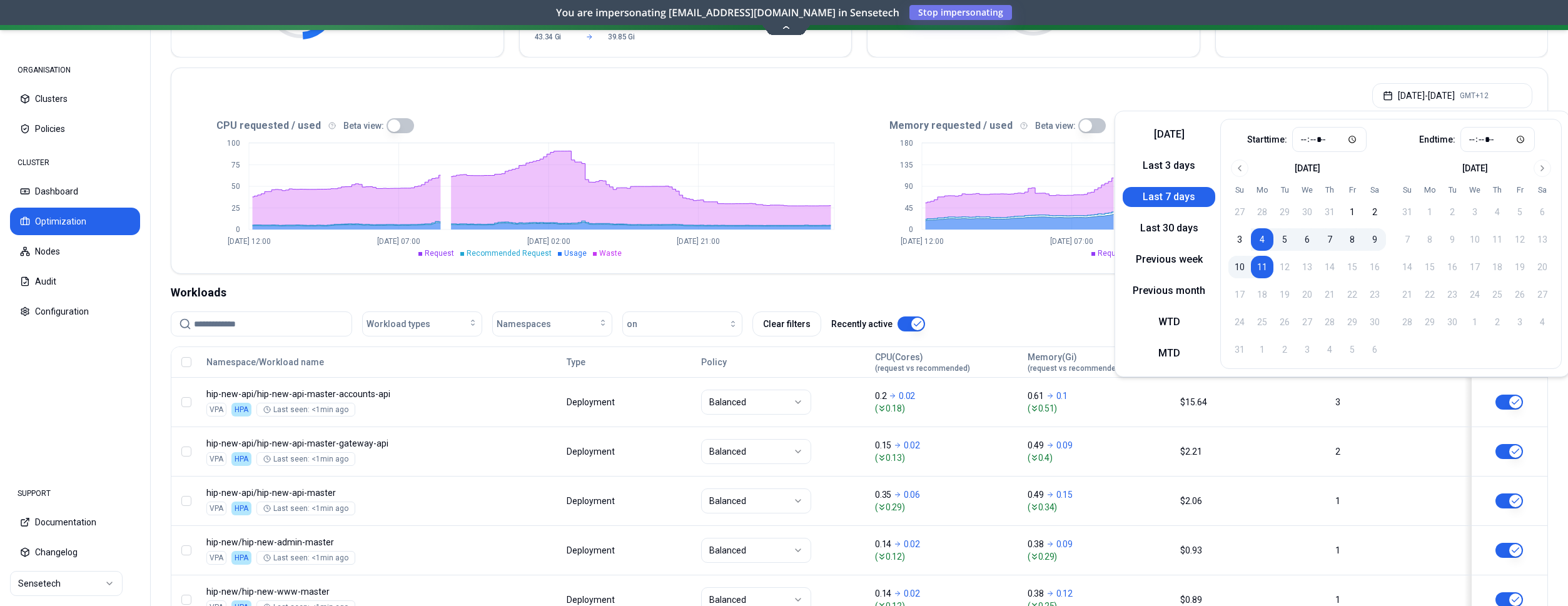
click at [1267, 261] on button "11" at bounding box center [1262, 267] width 22 height 22
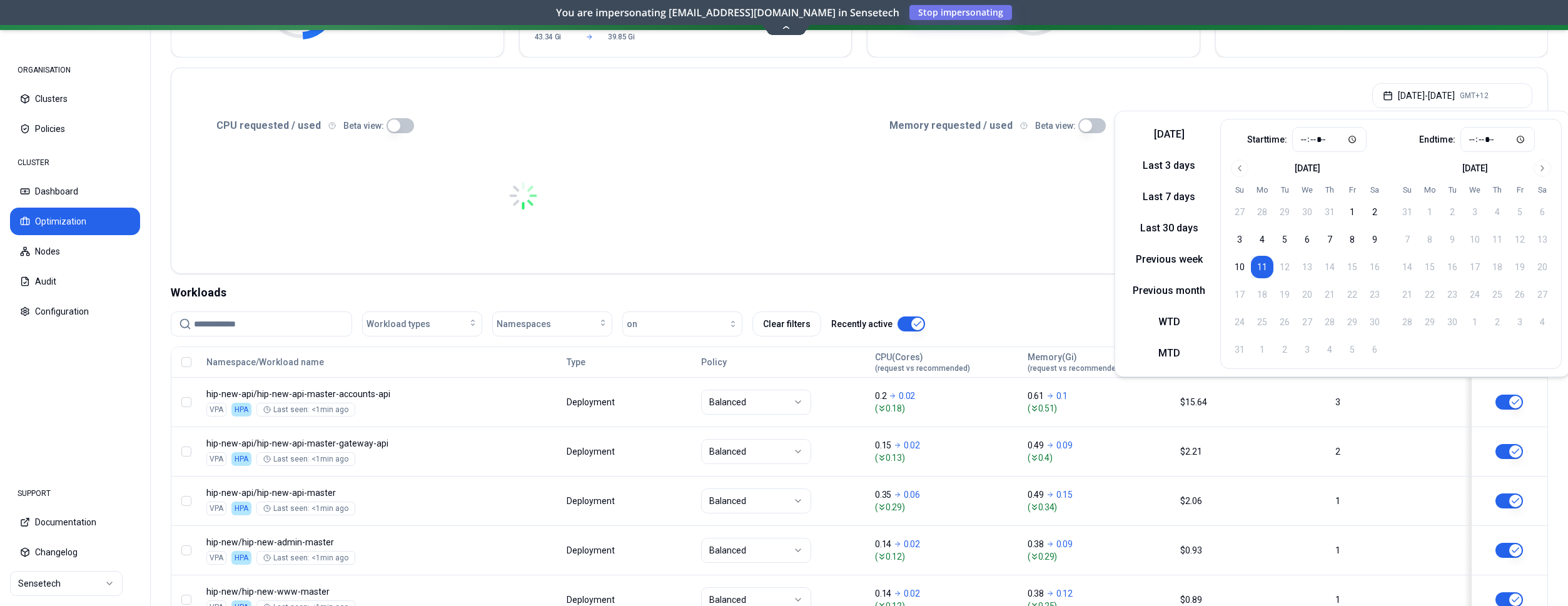
type input "*****"
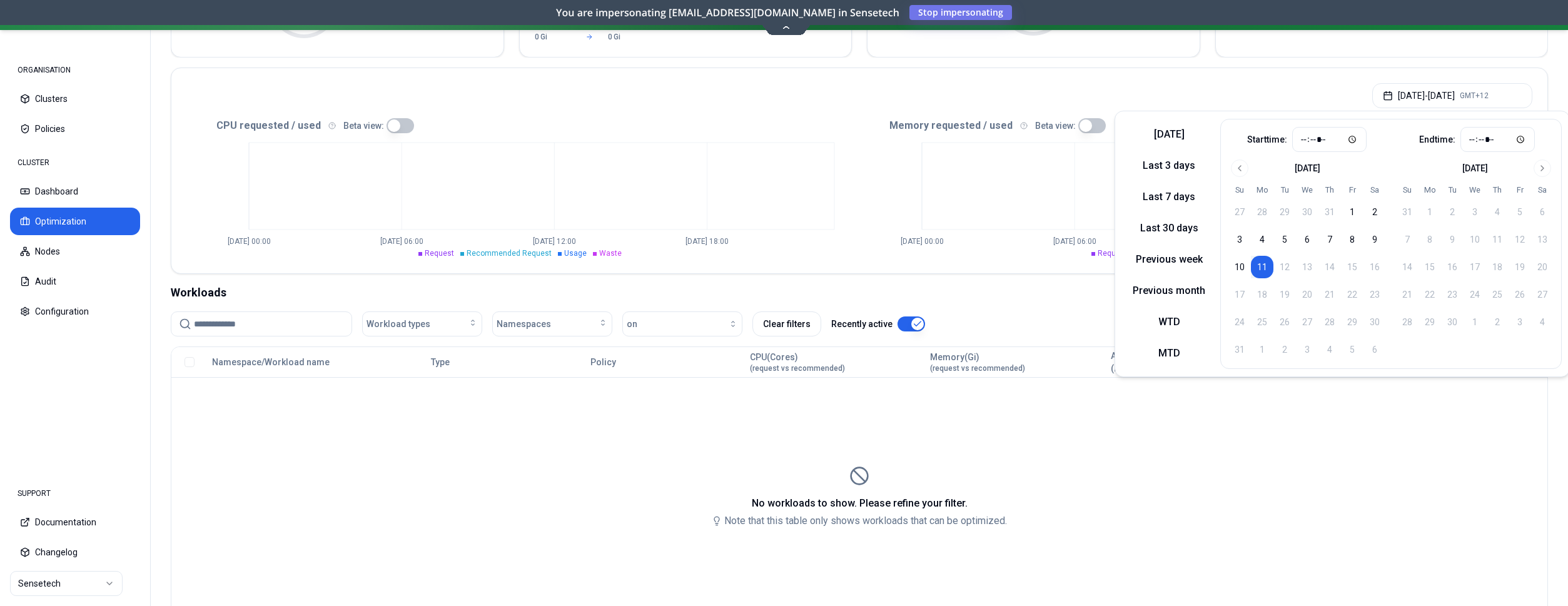
scroll to position [191, 0]
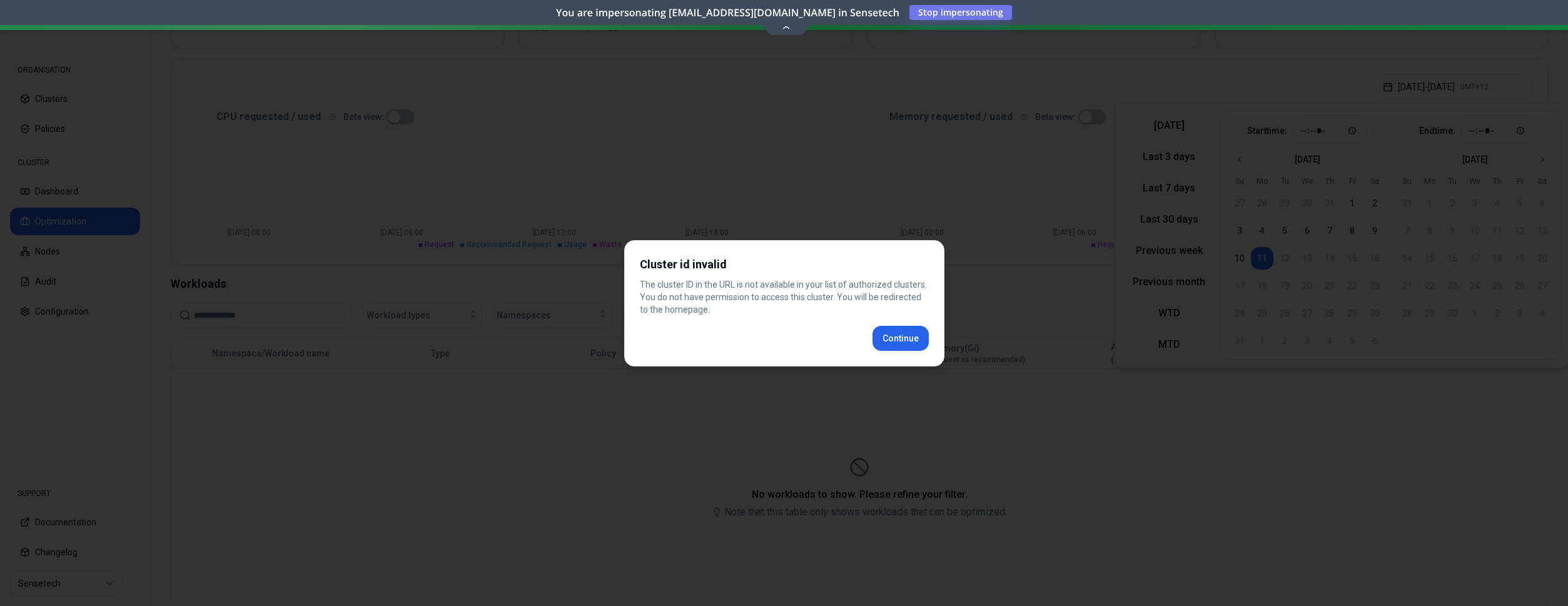
click at [932, 238] on div at bounding box center [784, 303] width 1568 height 606
click at [900, 334] on div "Cluster id invalid The cluster ID in the URL is not available in your list of a…" at bounding box center [784, 303] width 320 height 127
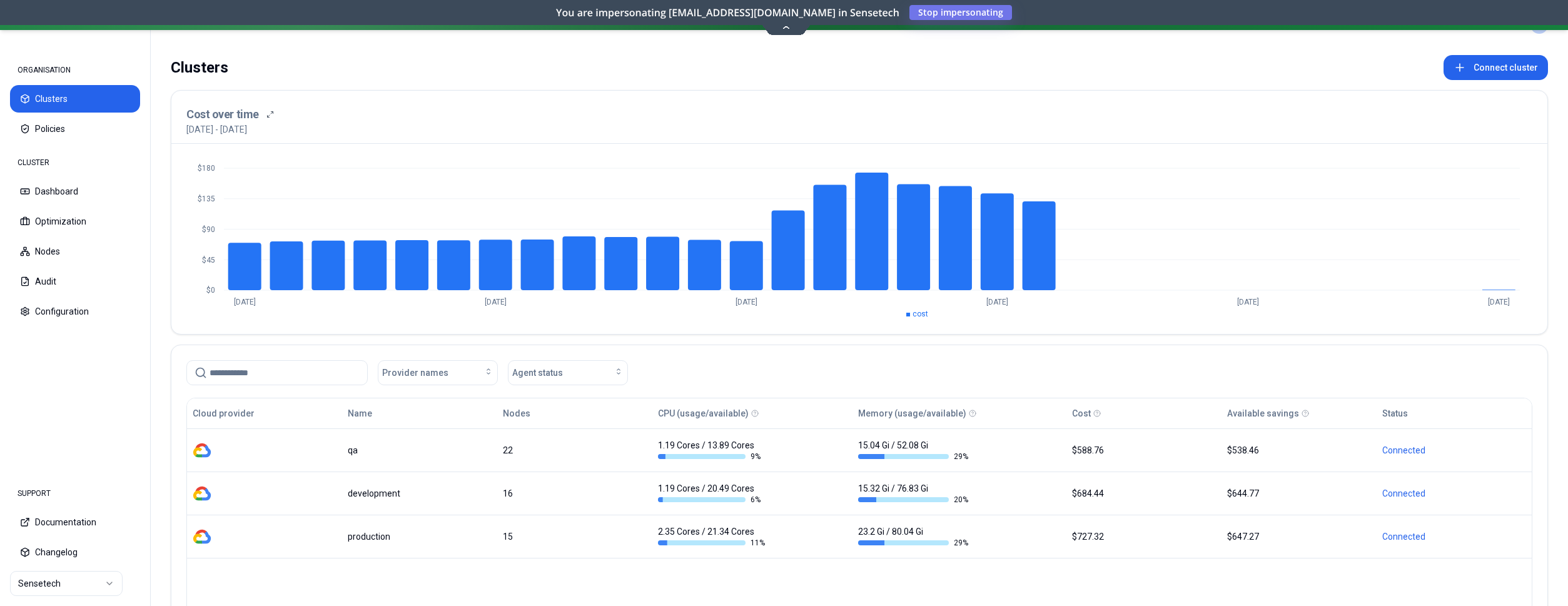
click at [337, 335] on div "Clusters Connect cluster Cost over time 12th July 2025 - 11th August 2025 $0 $4…" at bounding box center [859, 384] width 1417 height 669
click at [104, 587] on html "ORGANISATION Clusters Policies CLUSTER Dashboard Optimization Nodes Audit Confi…" at bounding box center [784, 303] width 1568 height 606
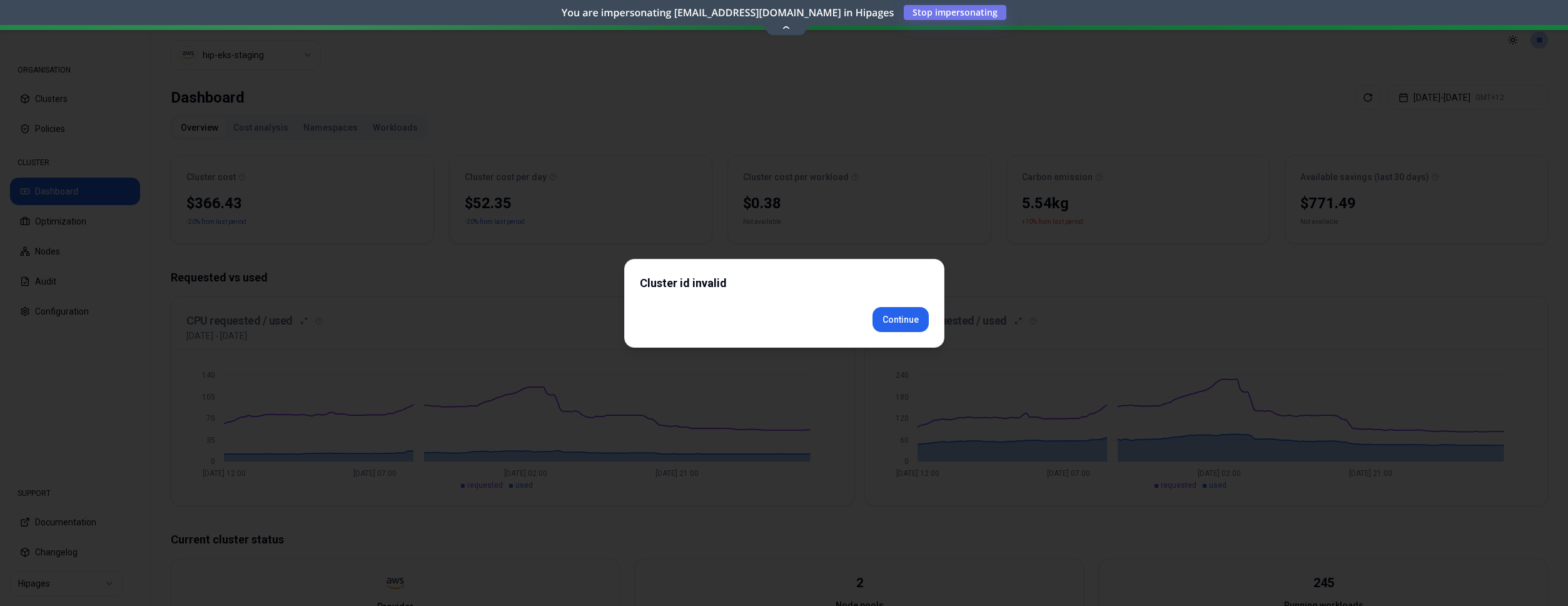
click at [913, 338] on div "Cluster id invalid Continue" at bounding box center [784, 303] width 320 height 89
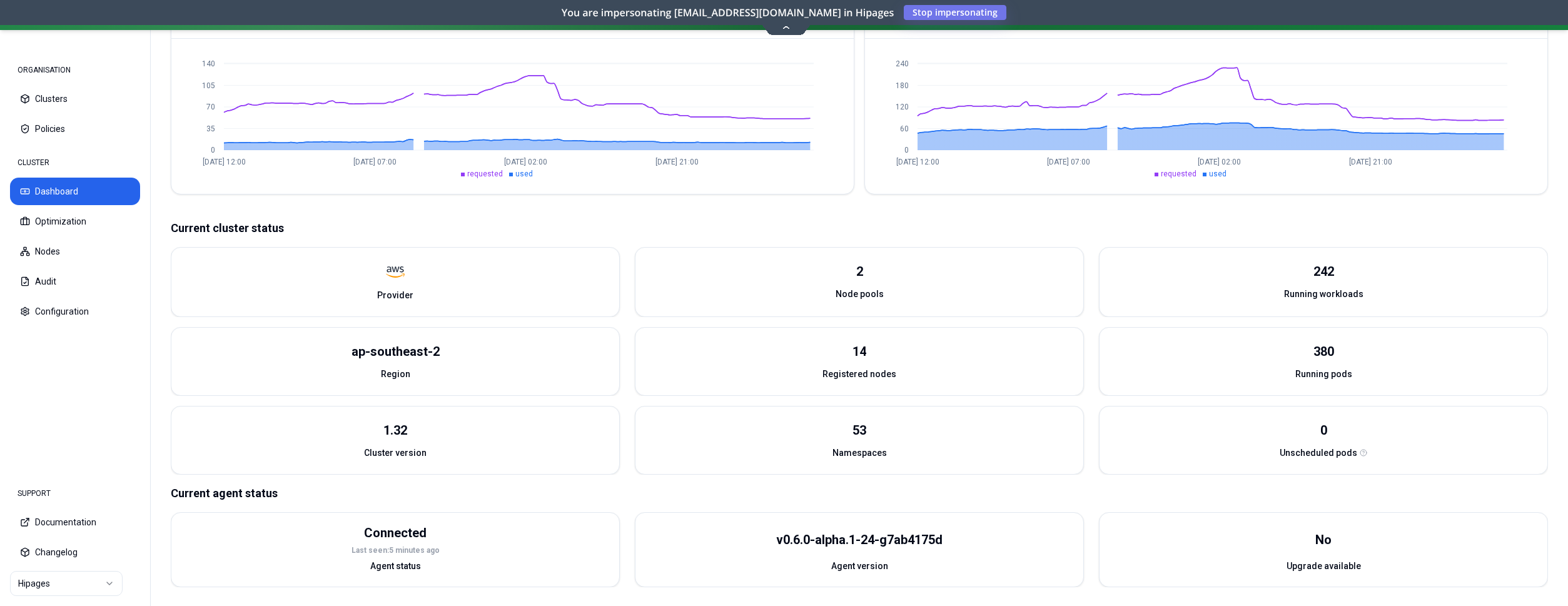
scroll to position [323, 0]
click at [83, 217] on button "Optimization" at bounding box center [74, 221] width 130 height 28
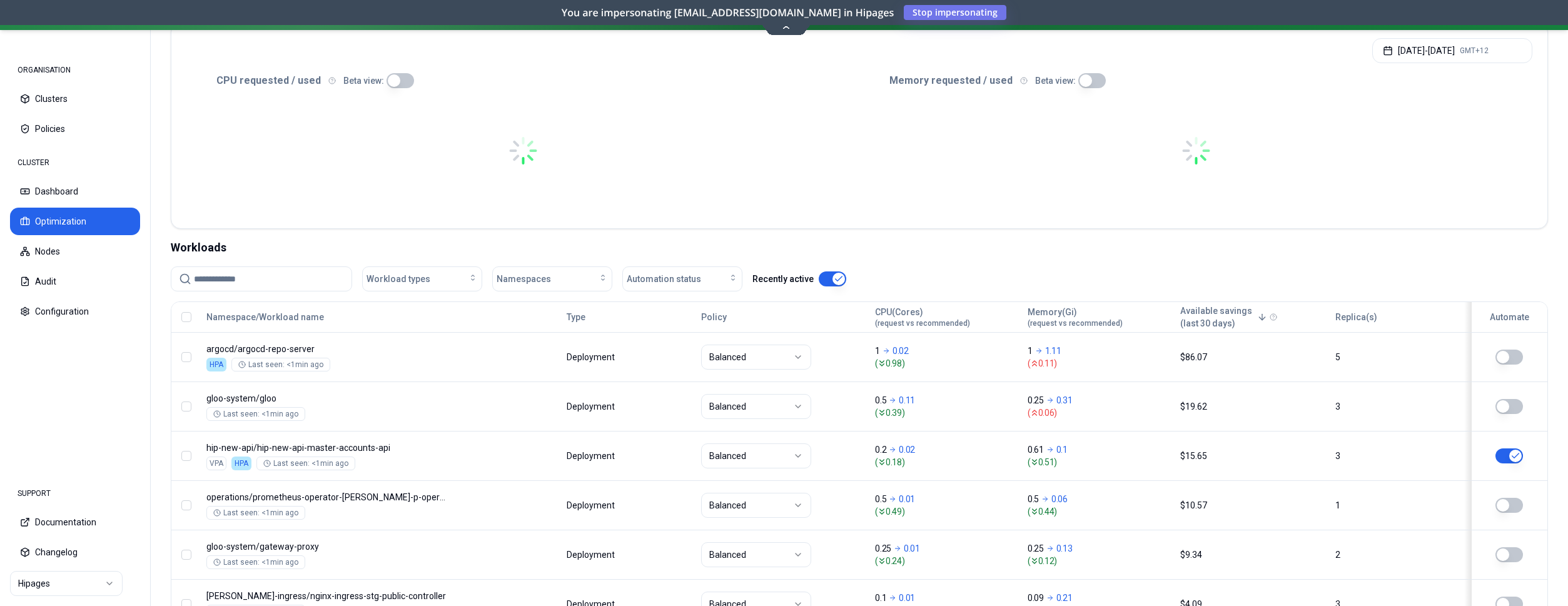
scroll to position [255, 0]
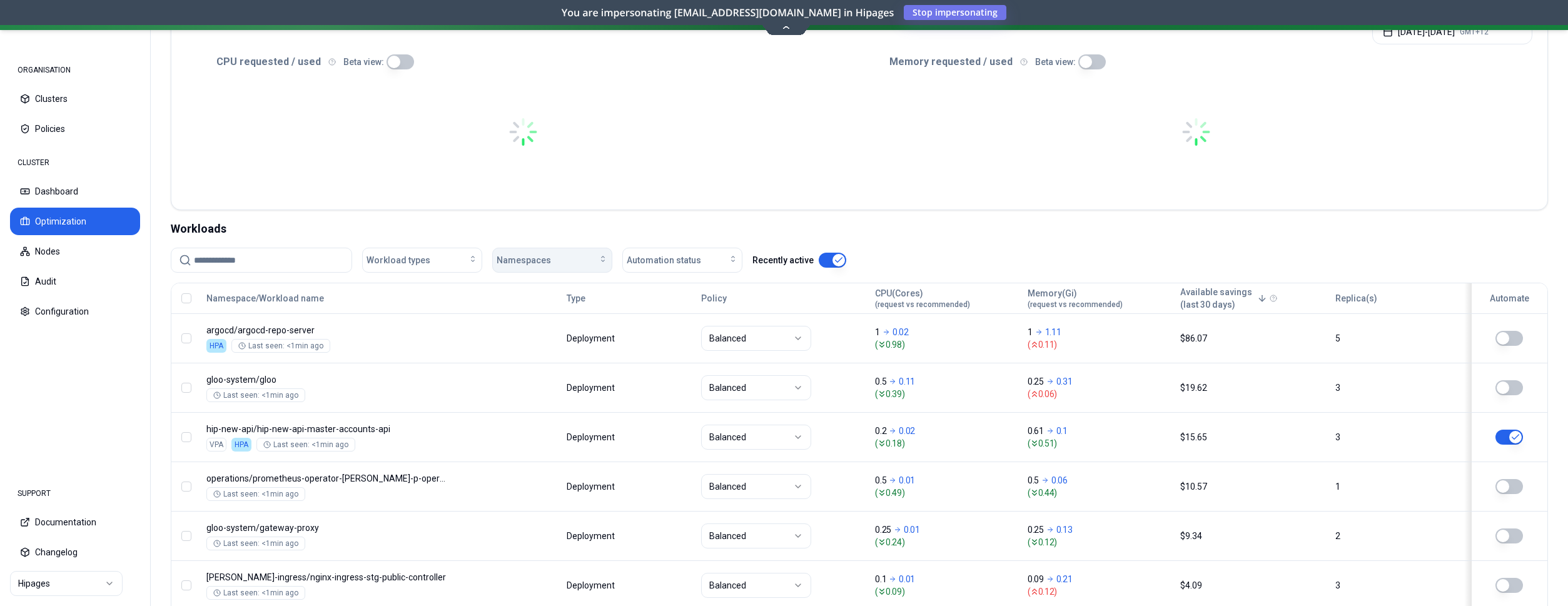
click at [527, 255] on span "Namespaces" at bounding box center [523, 260] width 55 height 13
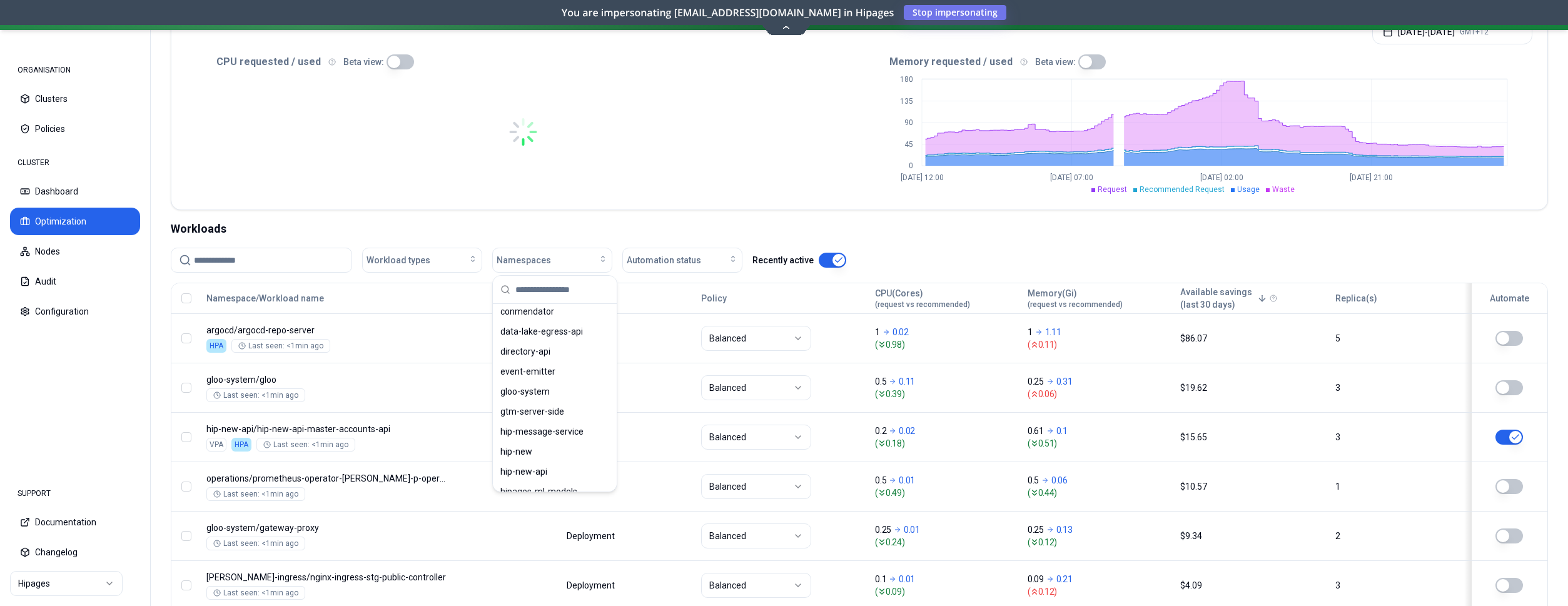
scroll to position [191, 0]
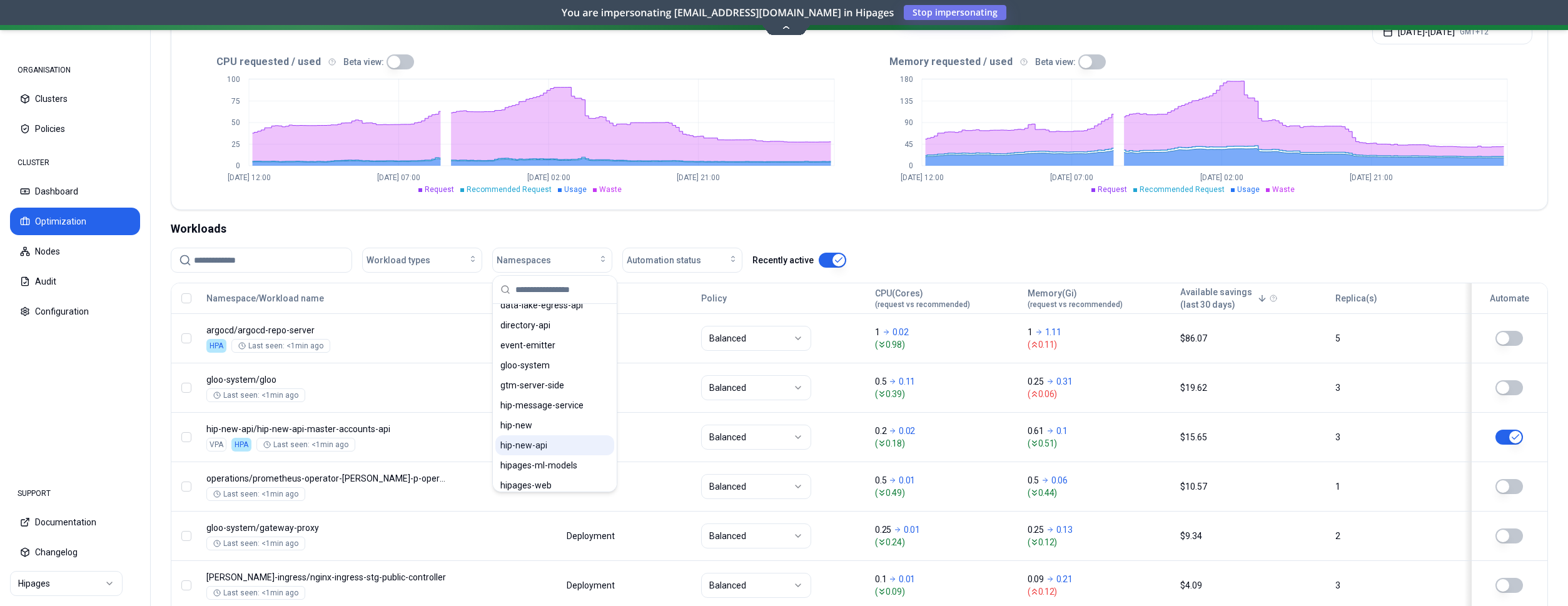
click at [561, 444] on div "hip-new-api" at bounding box center [555, 445] width 118 height 20
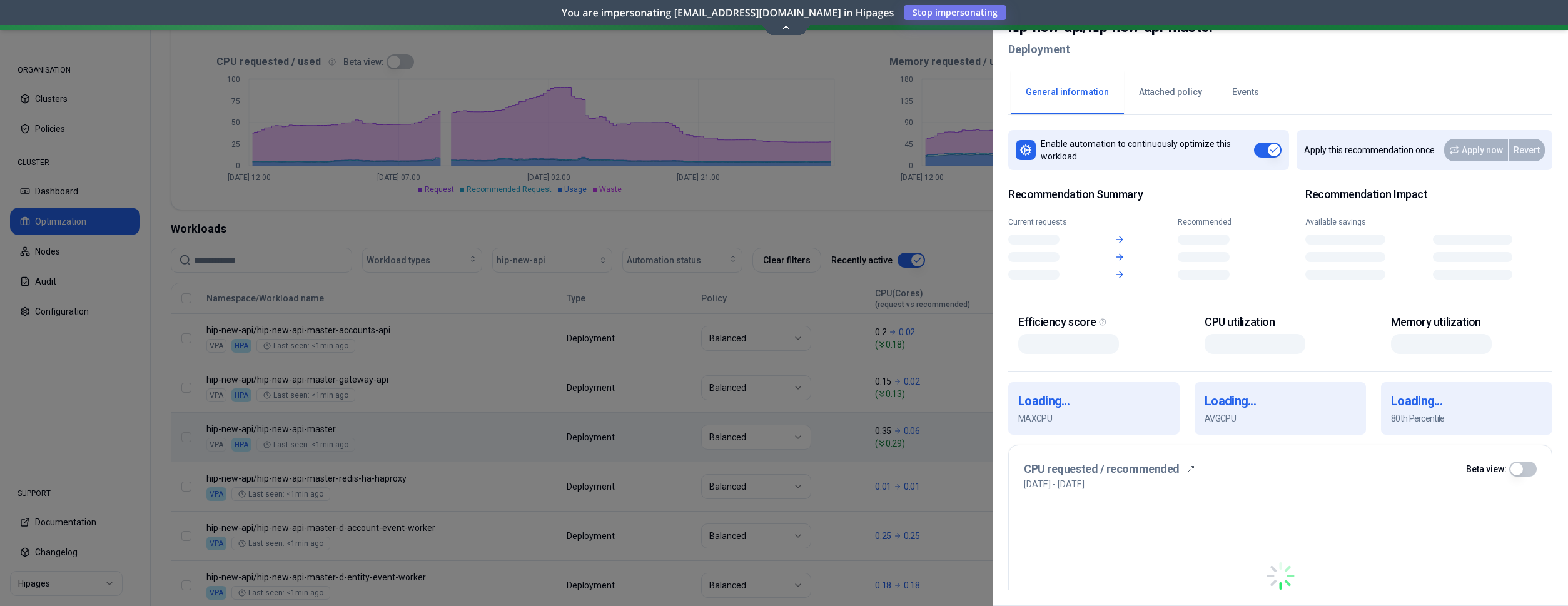
click at [436, 442] on div at bounding box center [784, 303] width 1568 height 606
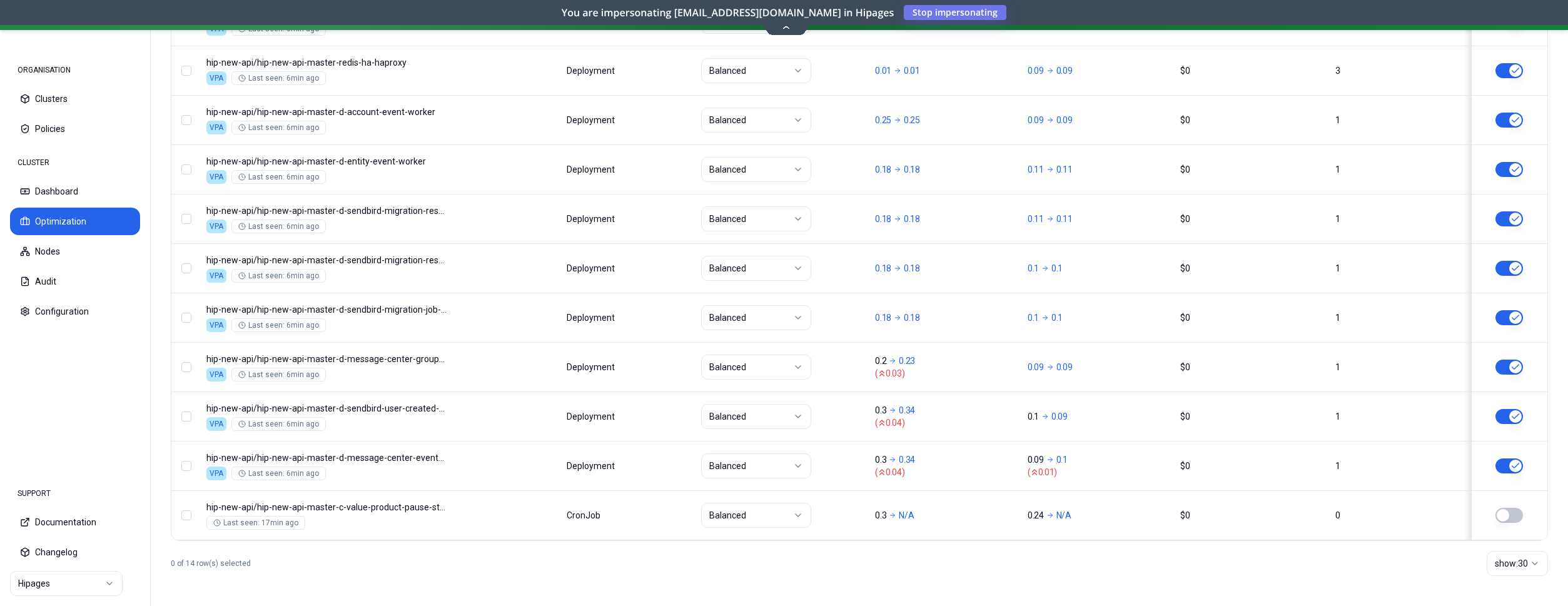
scroll to position [265, 0]
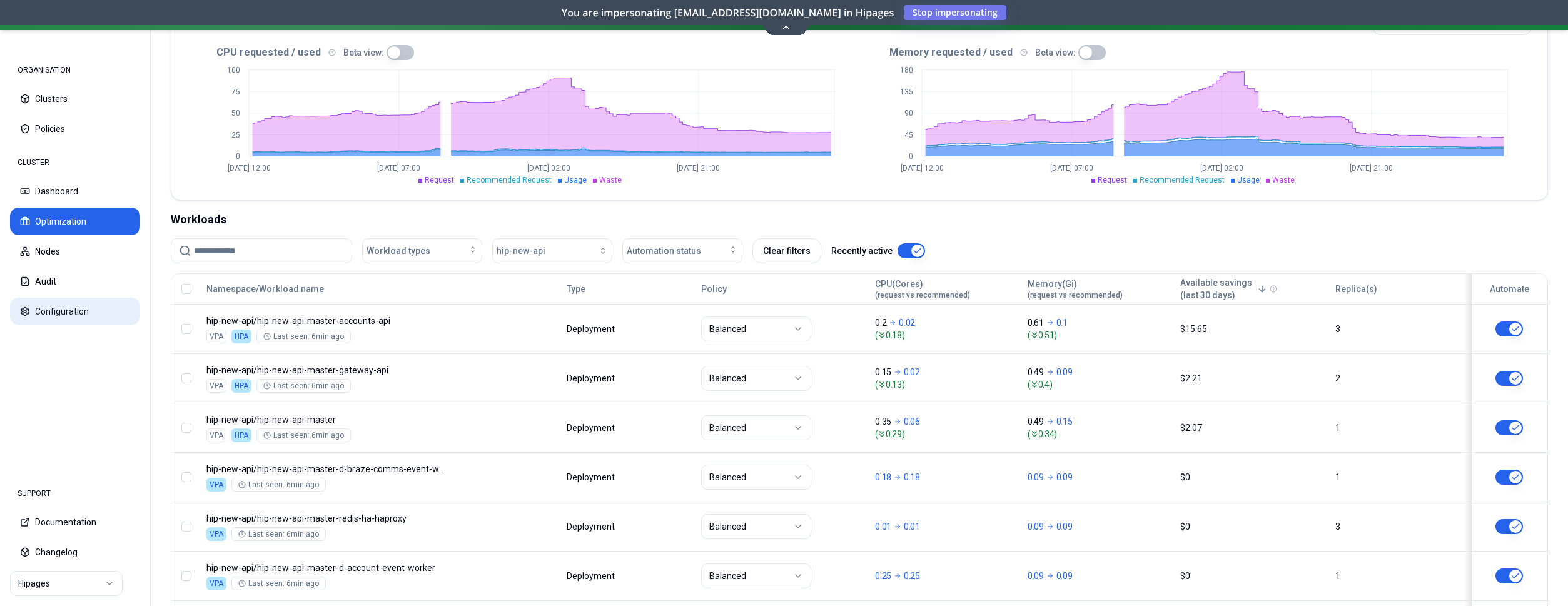
click at [69, 306] on button "Configuration" at bounding box center [74, 312] width 130 height 28
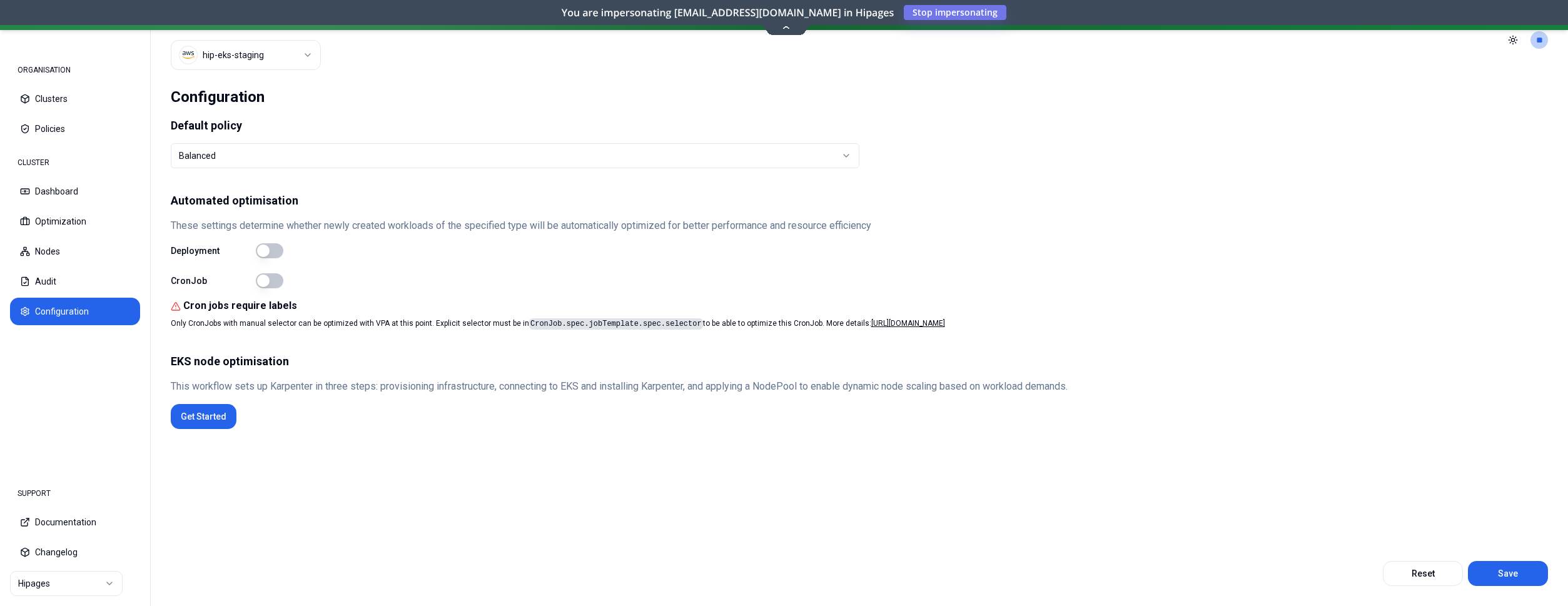
click at [312, 465] on div "Default policy Balanced Automated optimisation These settings determine whether…" at bounding box center [859, 339] width 1377 height 443
